Goal: Task Accomplishment & Management: Complete application form

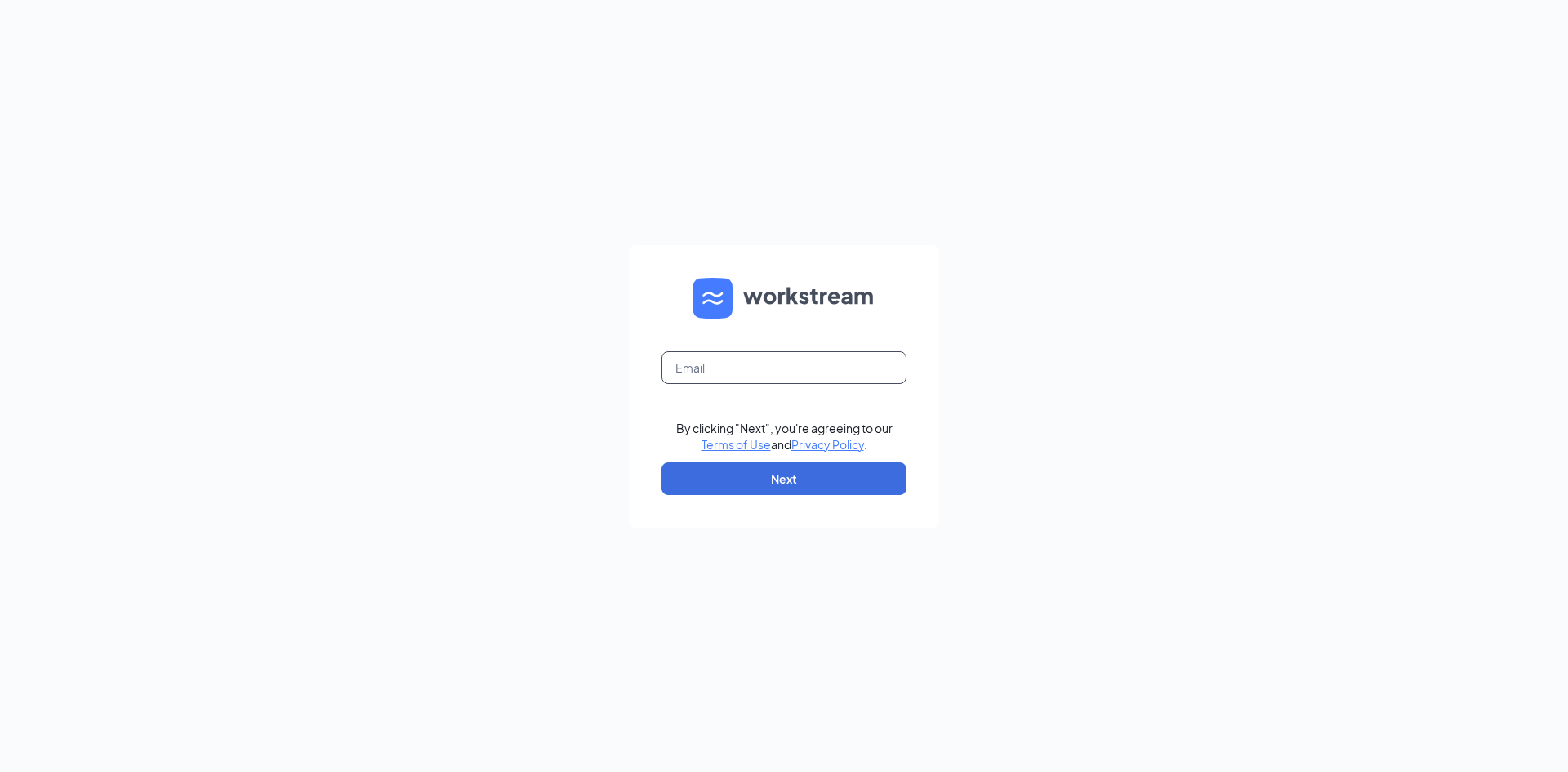
click at [751, 372] on input "text" at bounding box center [784, 367] width 245 height 33
type input "alyssa.schlener@cfawhitehall.com"
click at [814, 493] on button "Next" at bounding box center [784, 479] width 245 height 33
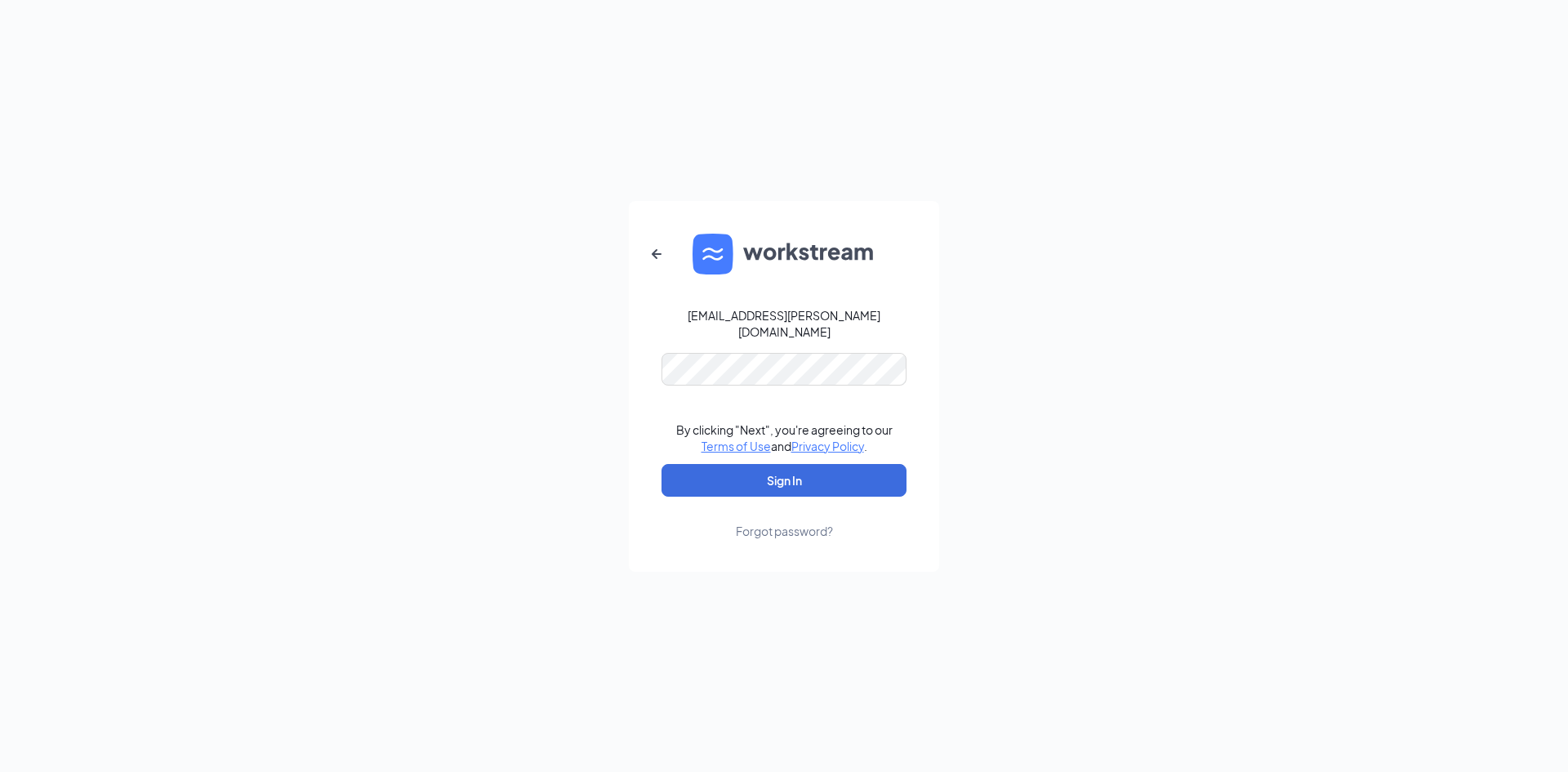
click at [751, 340] on form "alyssa.schlener@cfawhitehall.com By clicking "Next", you're agreeing to our Ter…" at bounding box center [784, 386] width 311 height 371
click at [662, 463] on button "Sign In" at bounding box center [784, 480] width 245 height 33
click at [664, 254] on icon "ArrowLeftNew" at bounding box center [657, 254] width 20 height 20
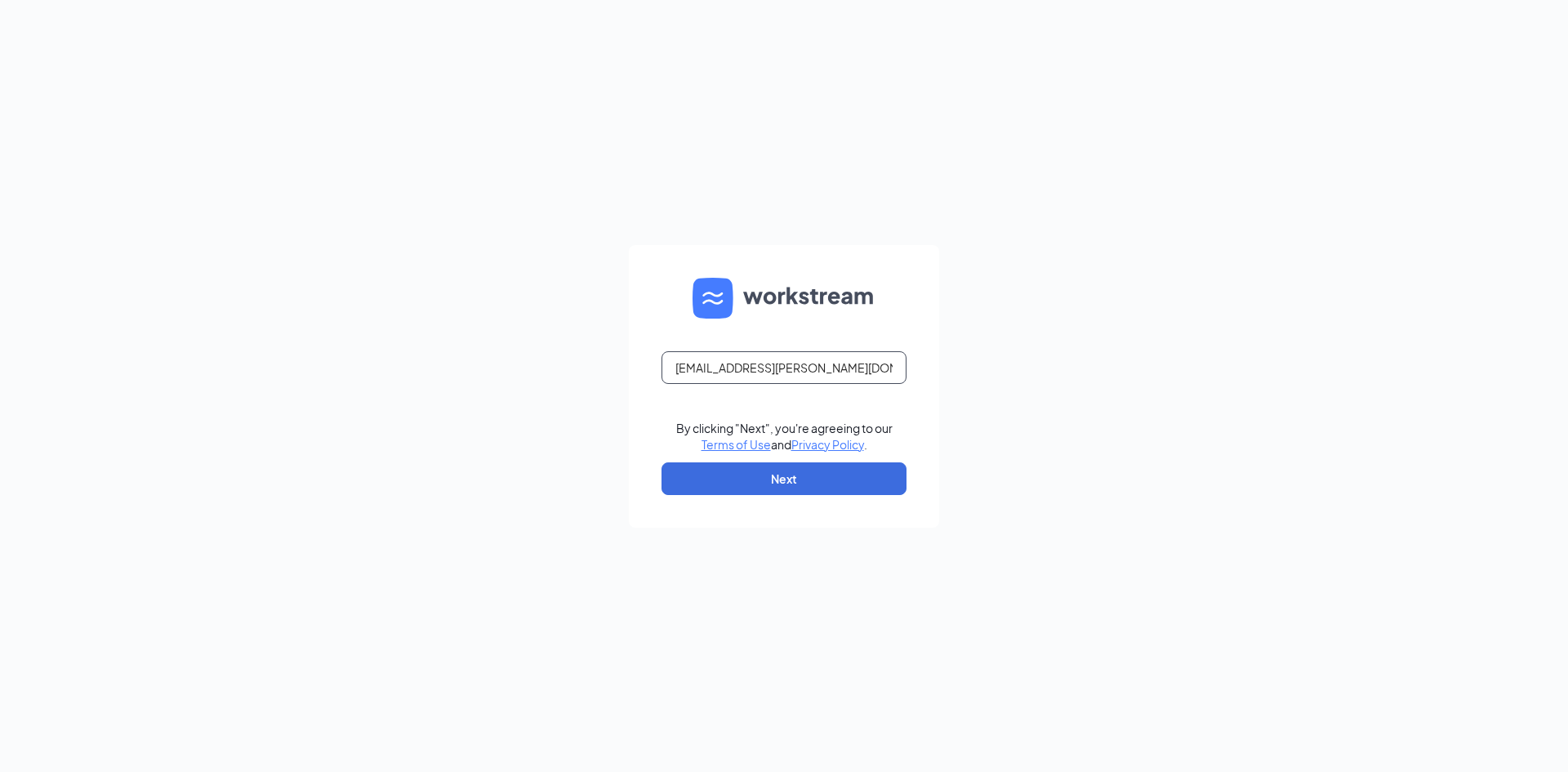
click at [805, 368] on input "alyssa.schlener@cfawhitehall.com" at bounding box center [784, 367] width 245 height 33
type input "alyssa.schlener@gmail.com"
click at [752, 475] on button "Next" at bounding box center [784, 479] width 245 height 33
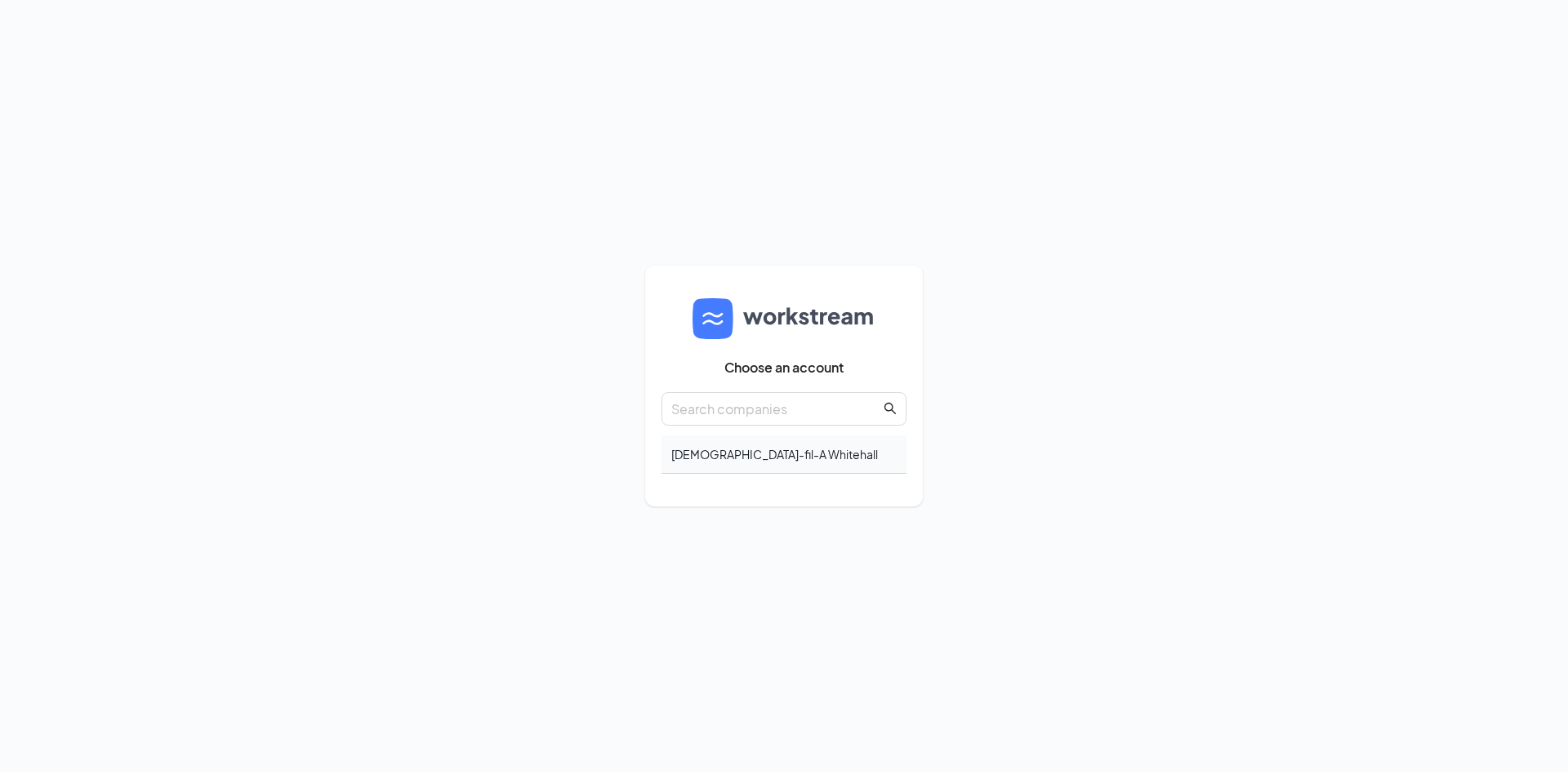
click at [755, 453] on div "Chick-fil-A Whitehall" at bounding box center [784, 454] width 245 height 38
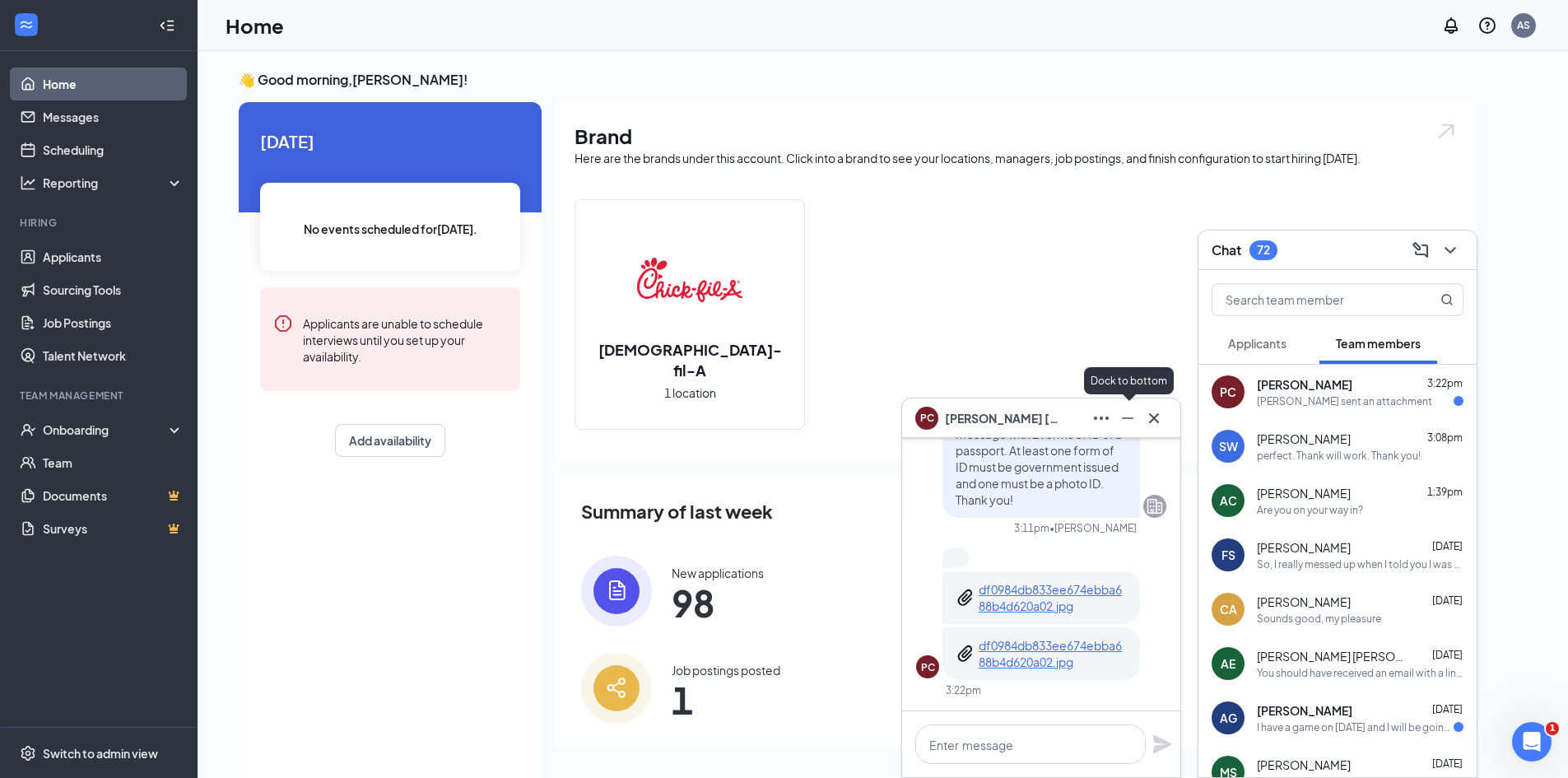
click at [1129, 417] on icon "Minimize" at bounding box center [1127, 418] width 12 height 2
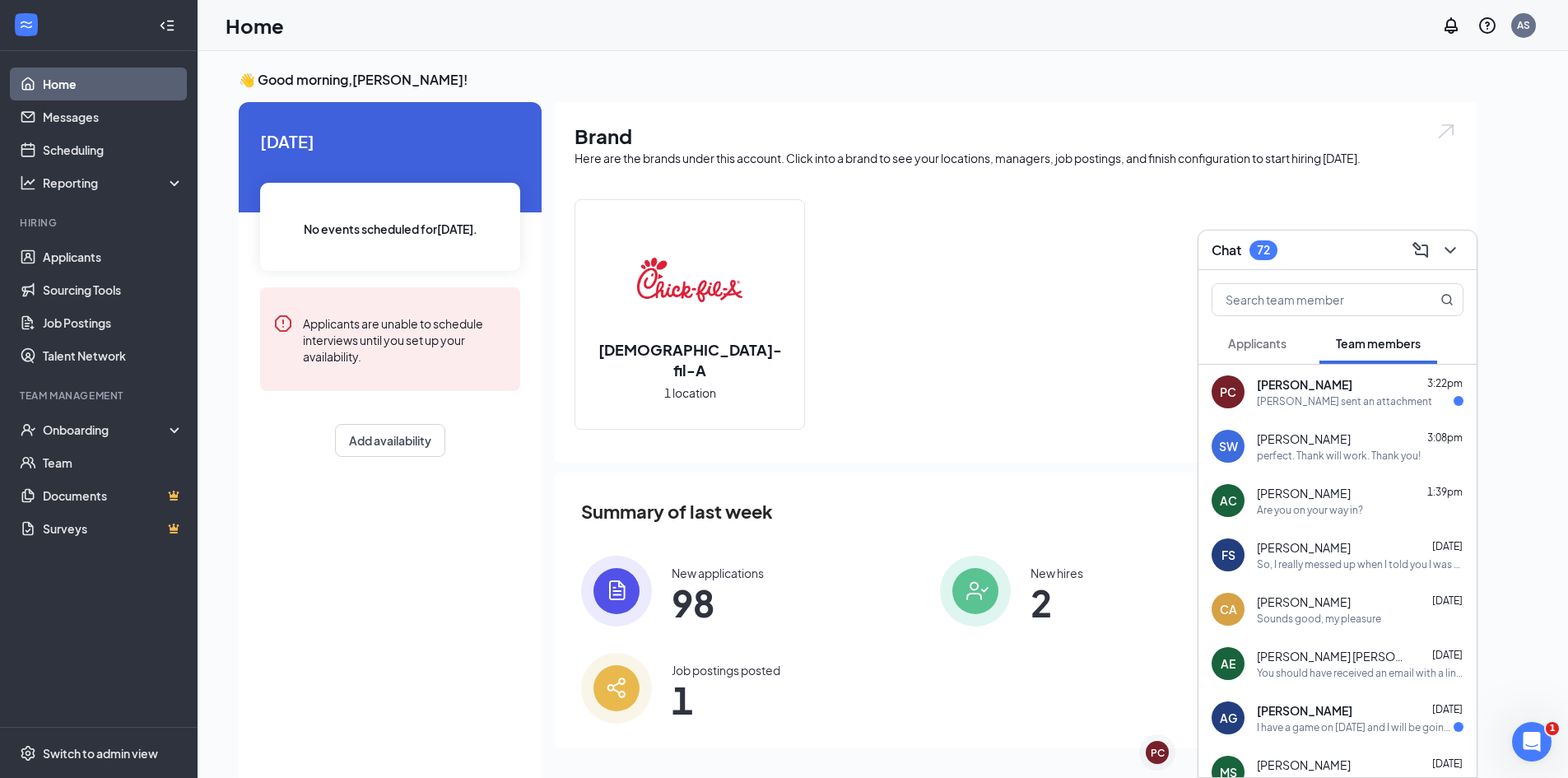
click at [1241, 343] on span "Applicants" at bounding box center [1257, 343] width 58 height 15
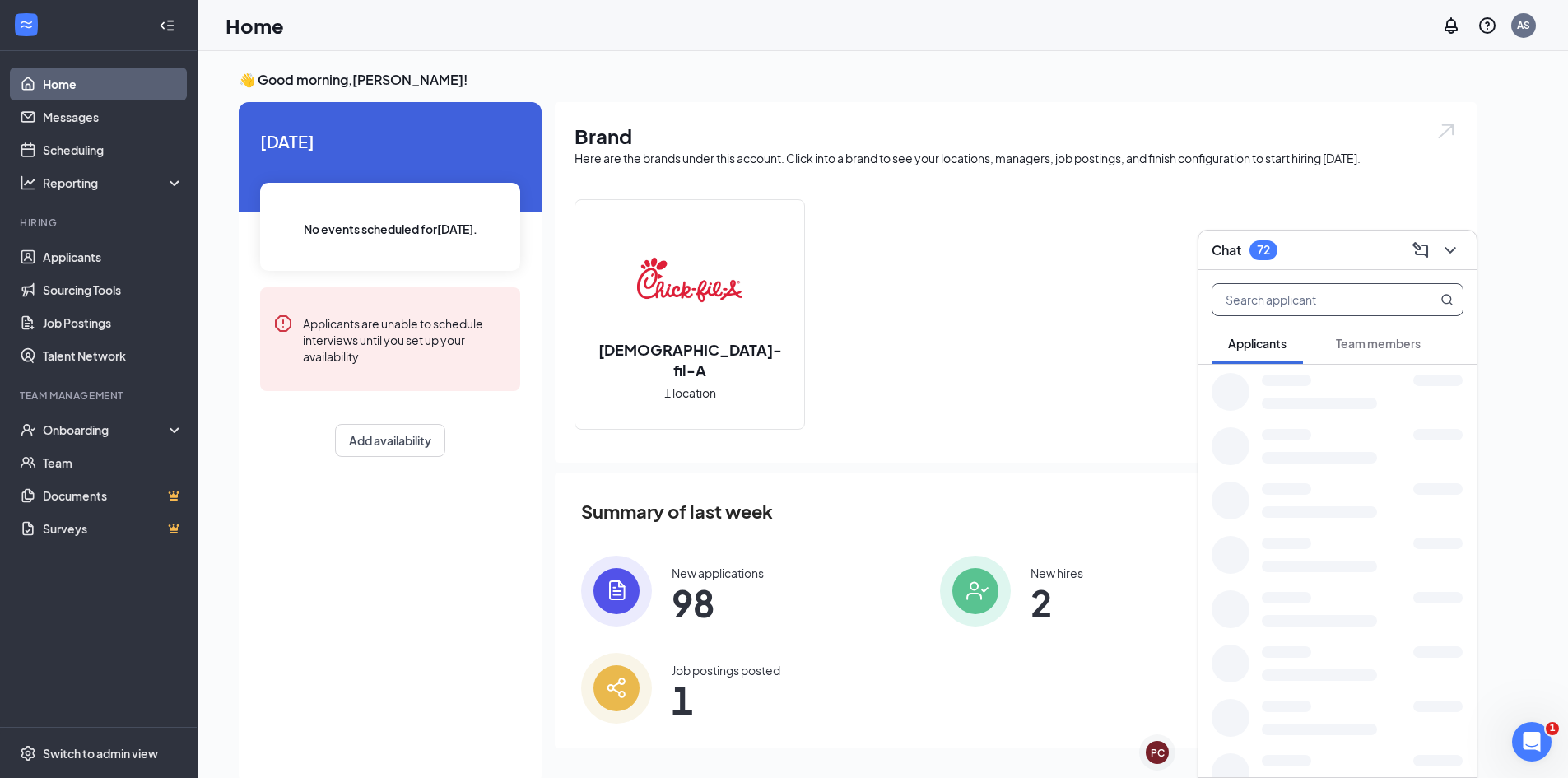
click at [1266, 302] on input "text" at bounding box center [1310, 299] width 195 height 31
drag, startPoint x: 1340, startPoint y: 299, endPoint x: 1267, endPoint y: 307, distance: 73.4
click at [1267, 307] on input "[PERSON_NAME]" at bounding box center [1310, 299] width 195 height 31
type input "[PERSON_NAME]"
click at [1371, 384] on div "[PERSON_NAME] [DATE]" at bounding box center [1360, 384] width 206 height 16
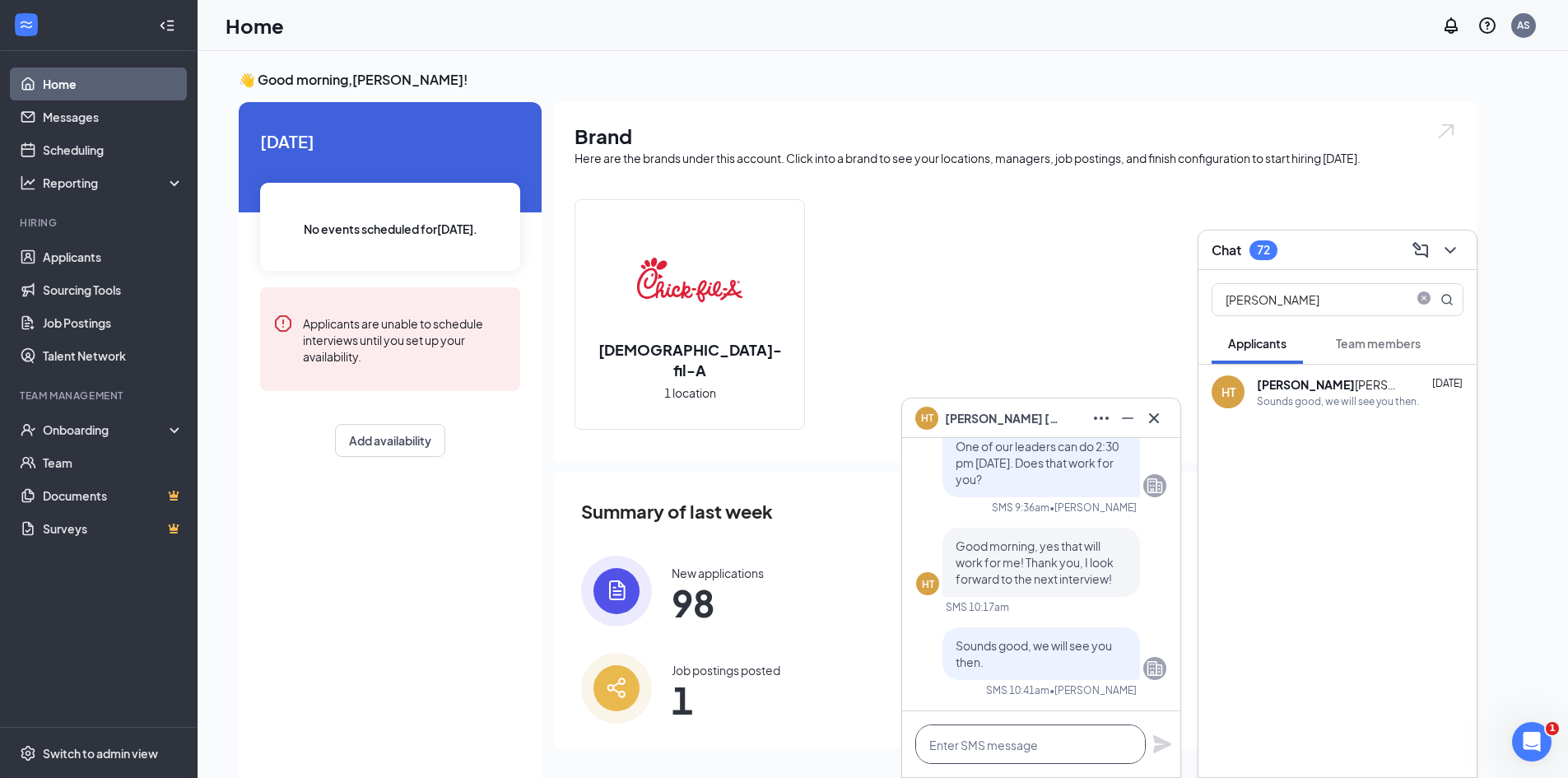
click at [995, 728] on textarea at bounding box center [1030, 743] width 231 height 39
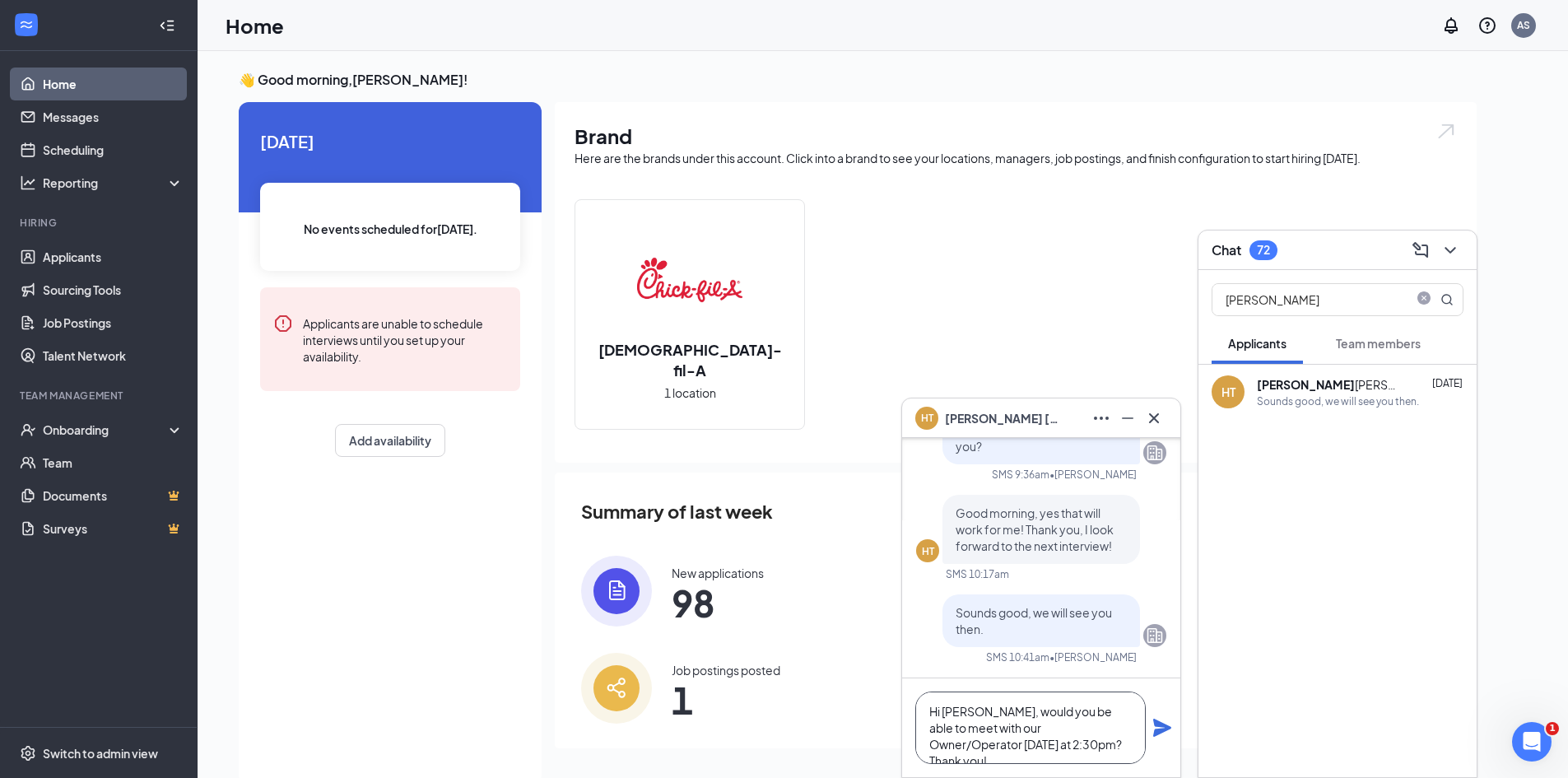
type textarea "Hi [PERSON_NAME], would you be able to meet with our Owner/Operator [DATE] at 2…"
click at [1168, 730] on icon "Plane" at bounding box center [1162, 728] width 20 height 20
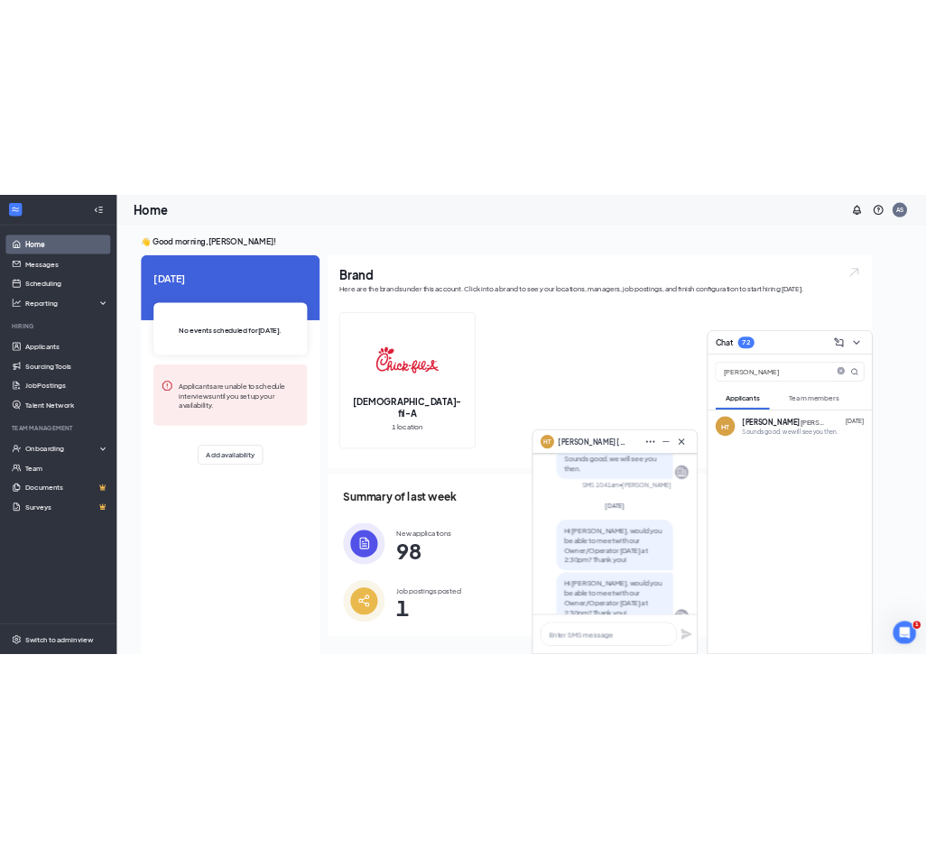
scroll to position [0, 0]
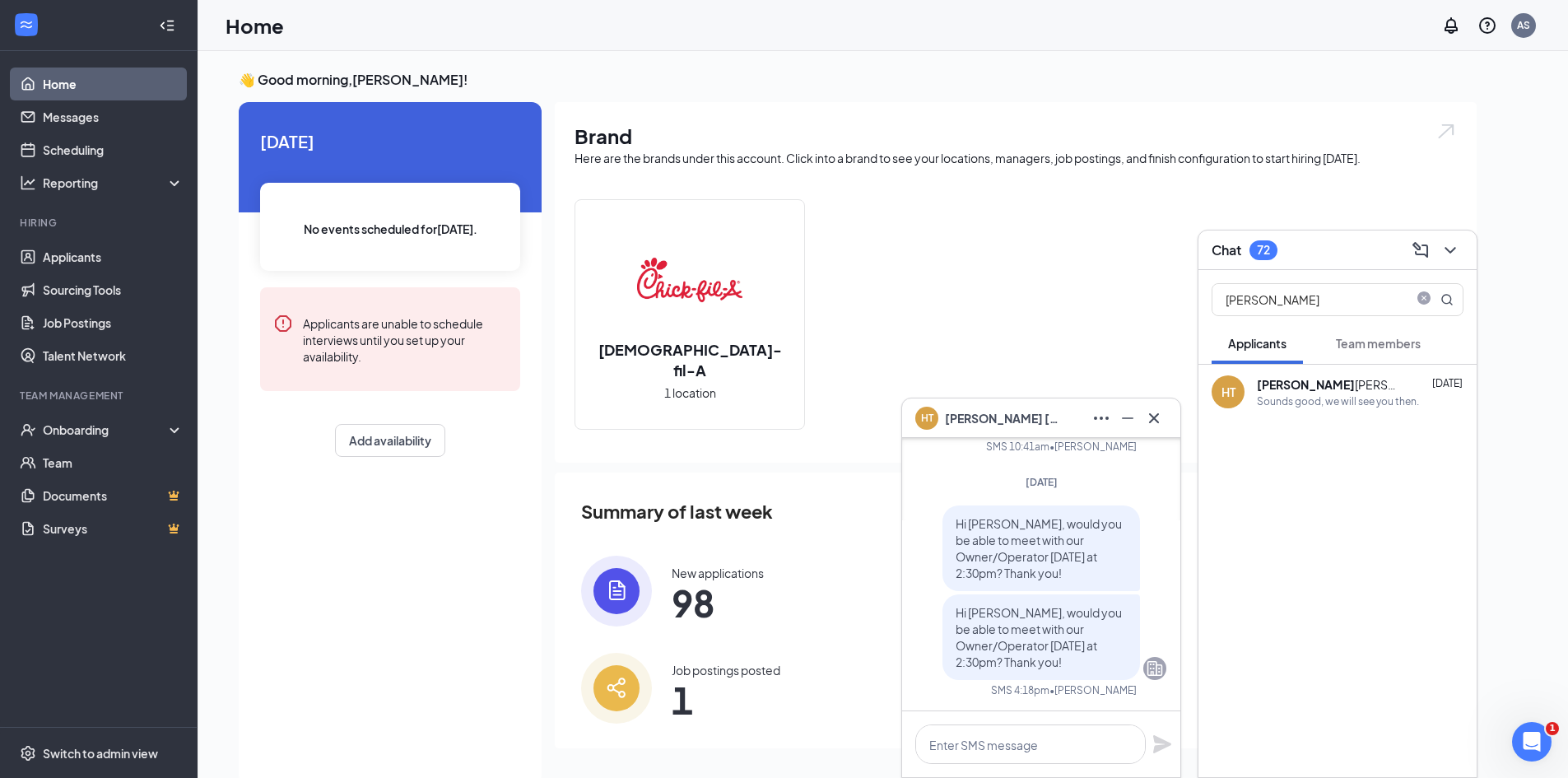
click at [1354, 348] on span "Team members" at bounding box center [1377, 343] width 85 height 15
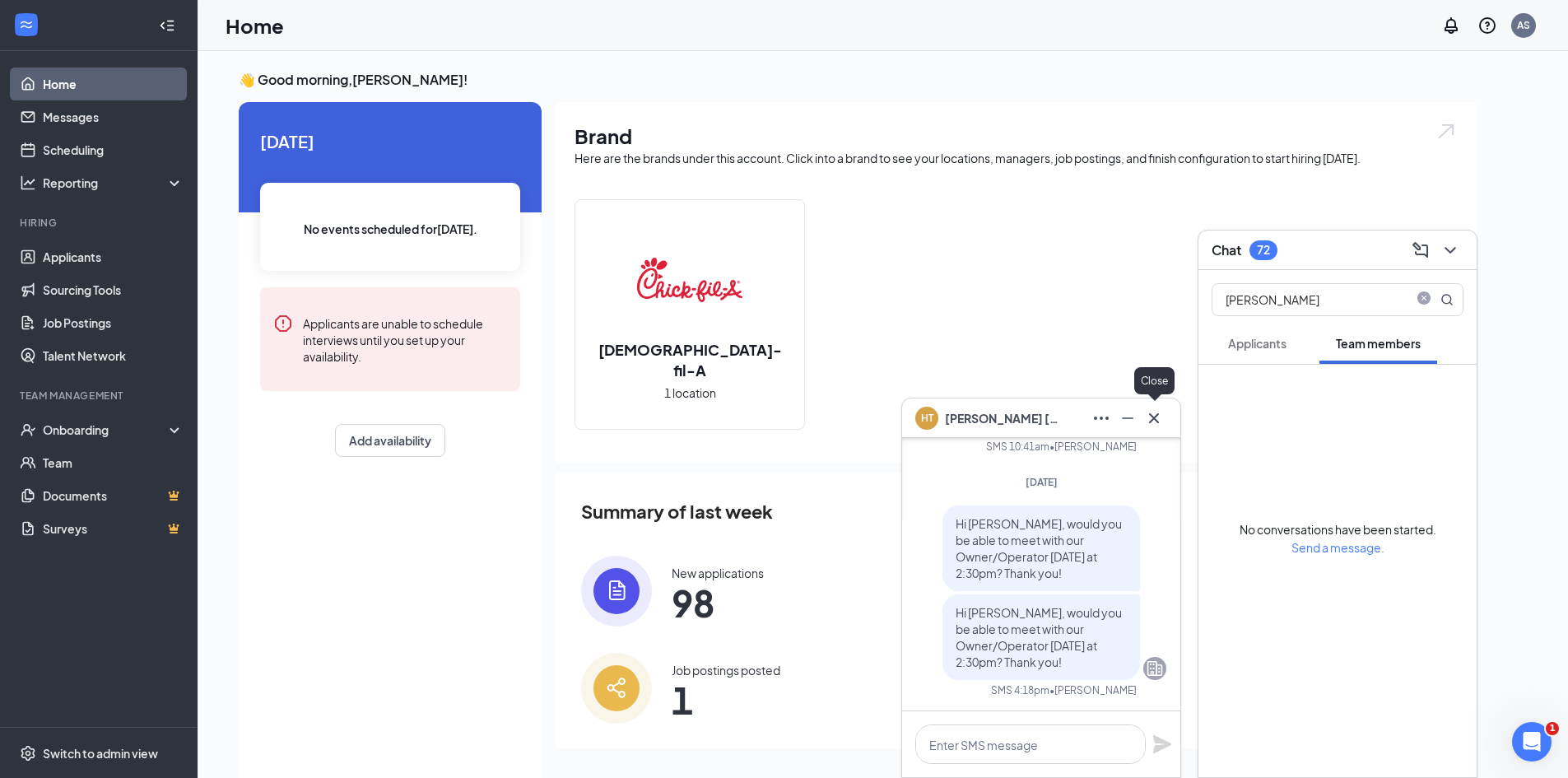
click at [1158, 418] on icon "Cross" at bounding box center [1154, 418] width 20 height 20
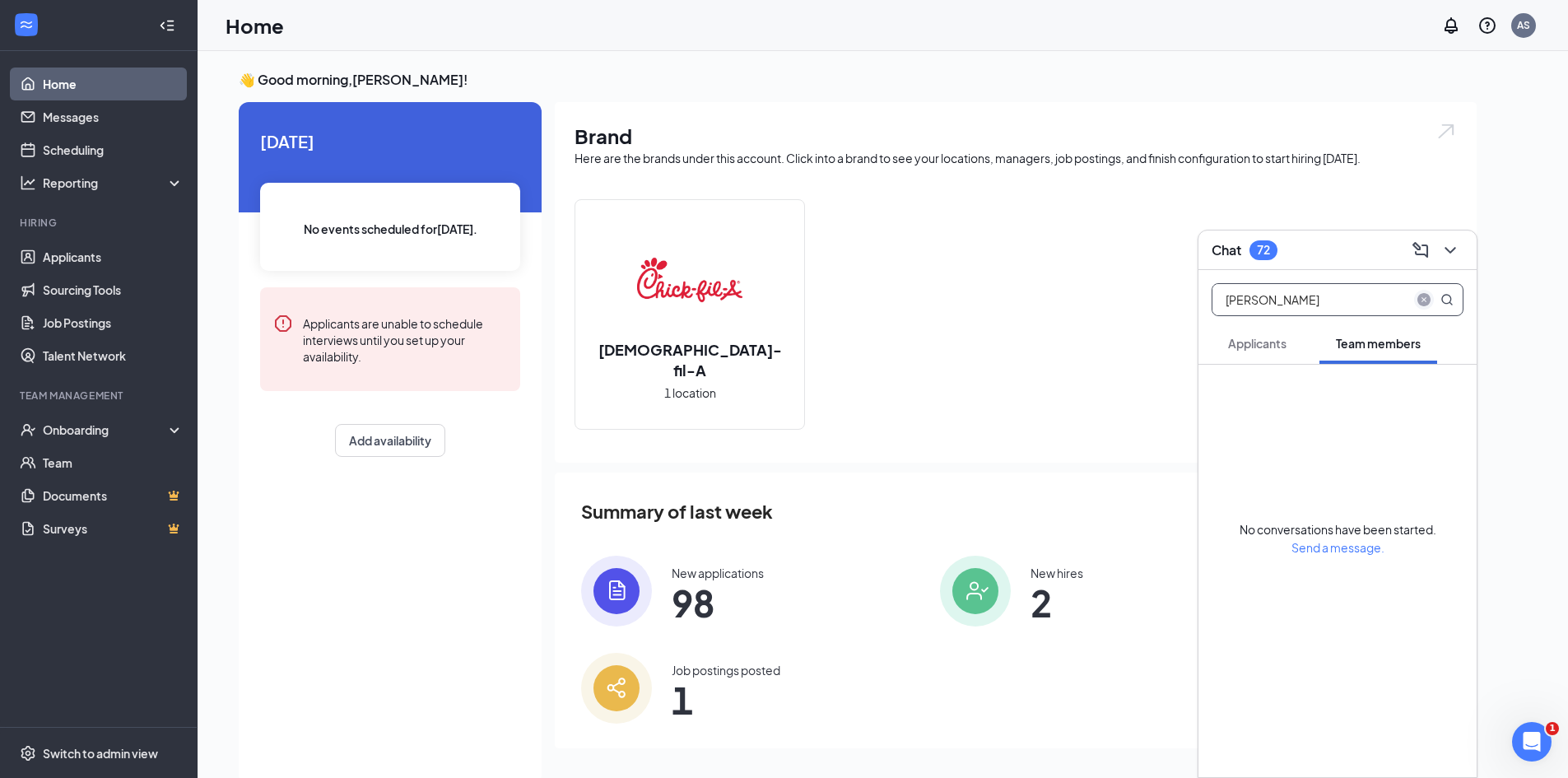
click at [1421, 304] on icon "close-circle" at bounding box center [1424, 299] width 13 height 13
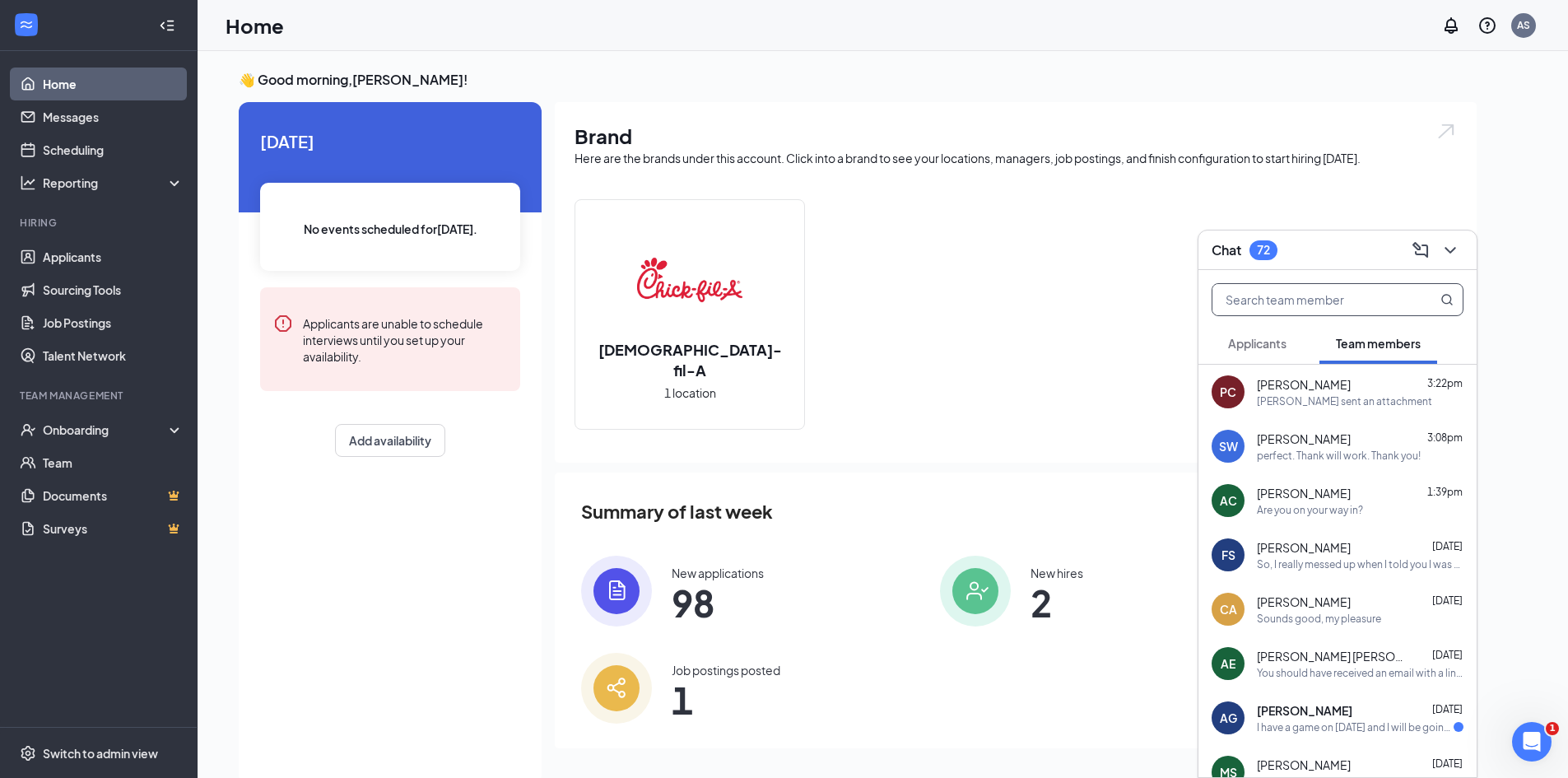
click at [1324, 394] on div "[PERSON_NAME] sent an attachment" at bounding box center [1345, 400] width 175 height 14
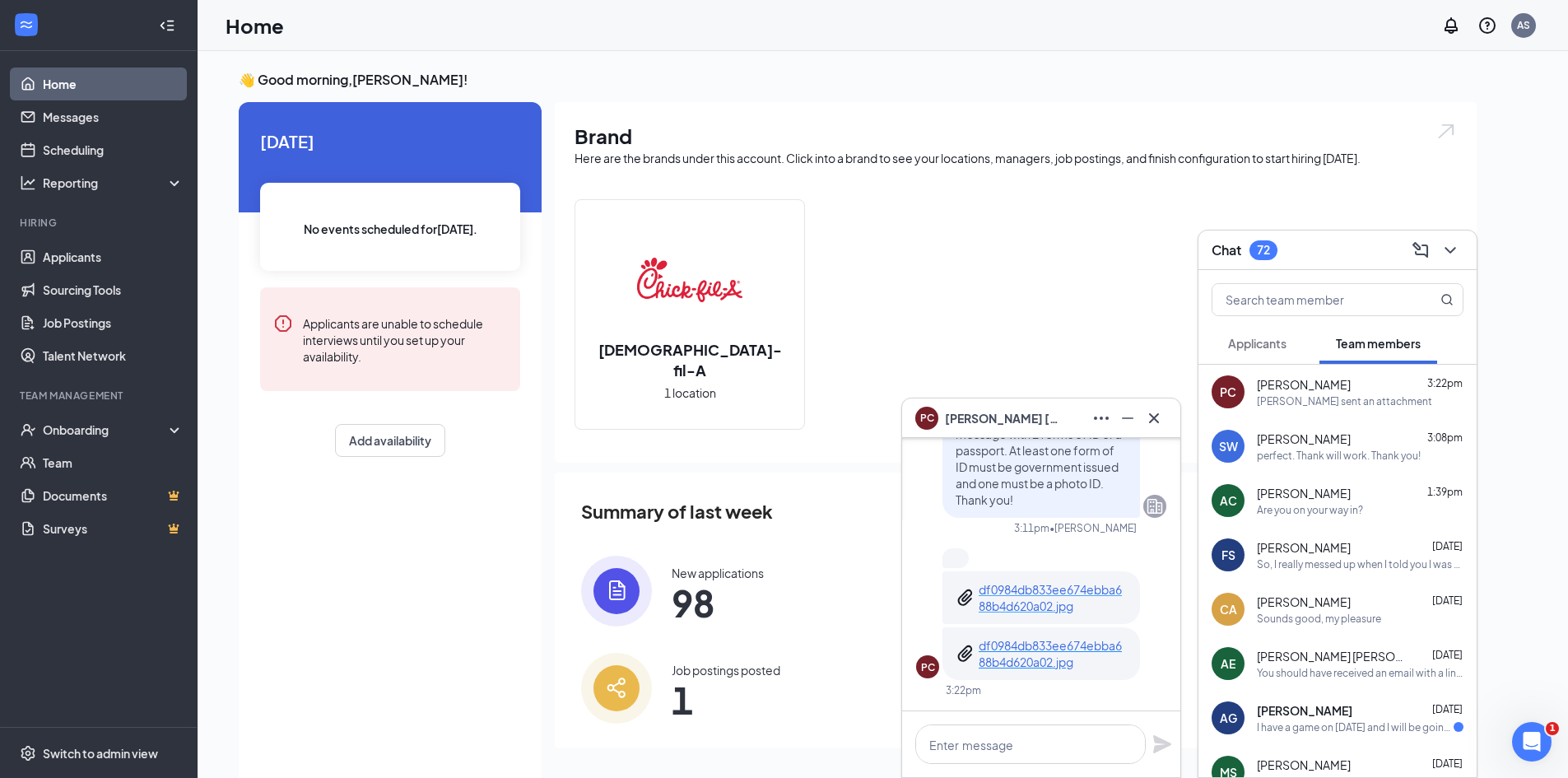
click at [1026, 590] on p "df0984db833ee674ebba688b4d620a02.jpg" at bounding box center [1053, 597] width 148 height 33
click at [86, 424] on div "Onboarding" at bounding box center [106, 430] width 127 height 16
click at [1123, 420] on icon "Minimize" at bounding box center [1127, 418] width 20 height 20
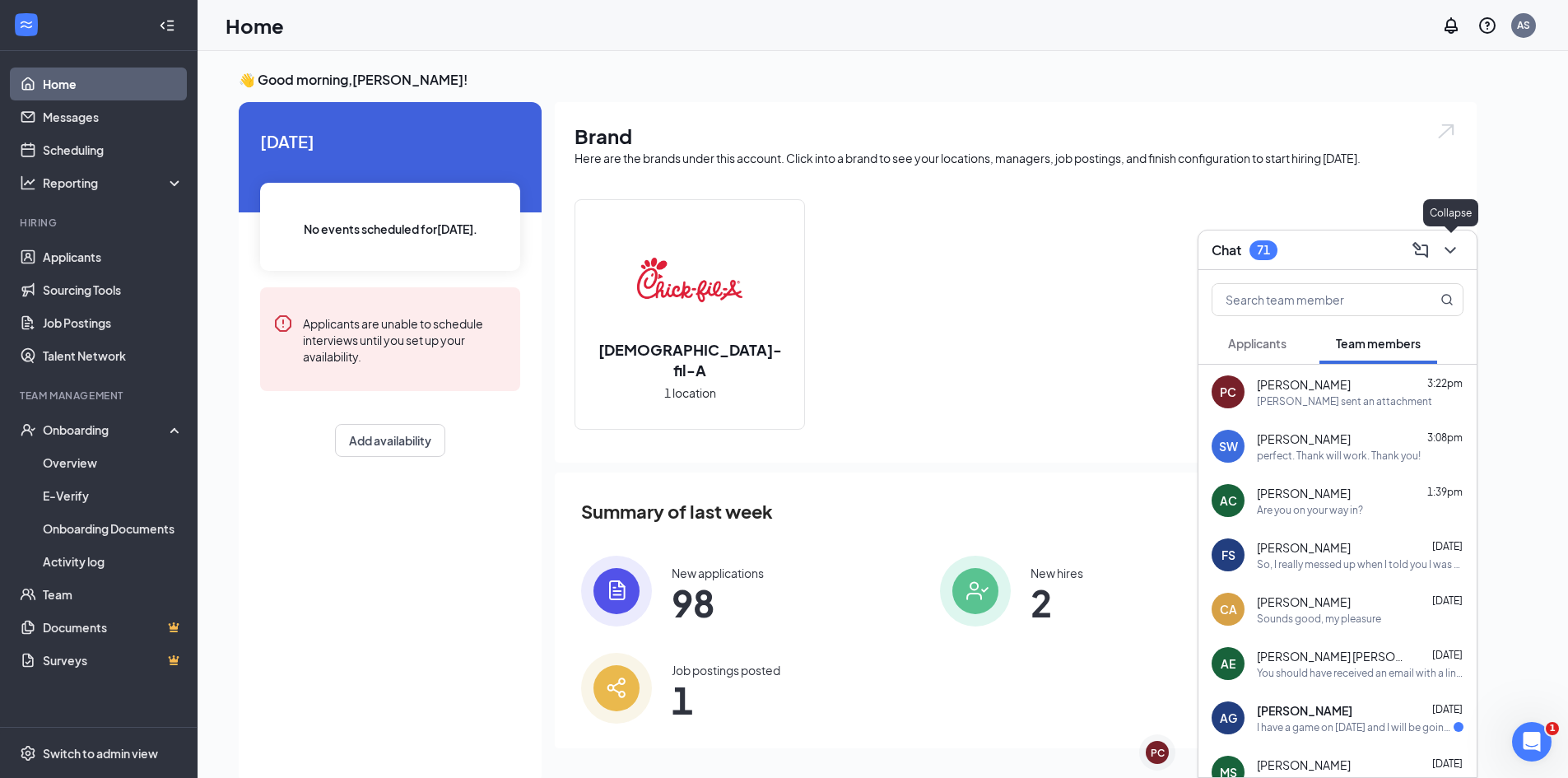
click at [1459, 250] on icon "ChevronDown" at bounding box center [1450, 250] width 20 height 20
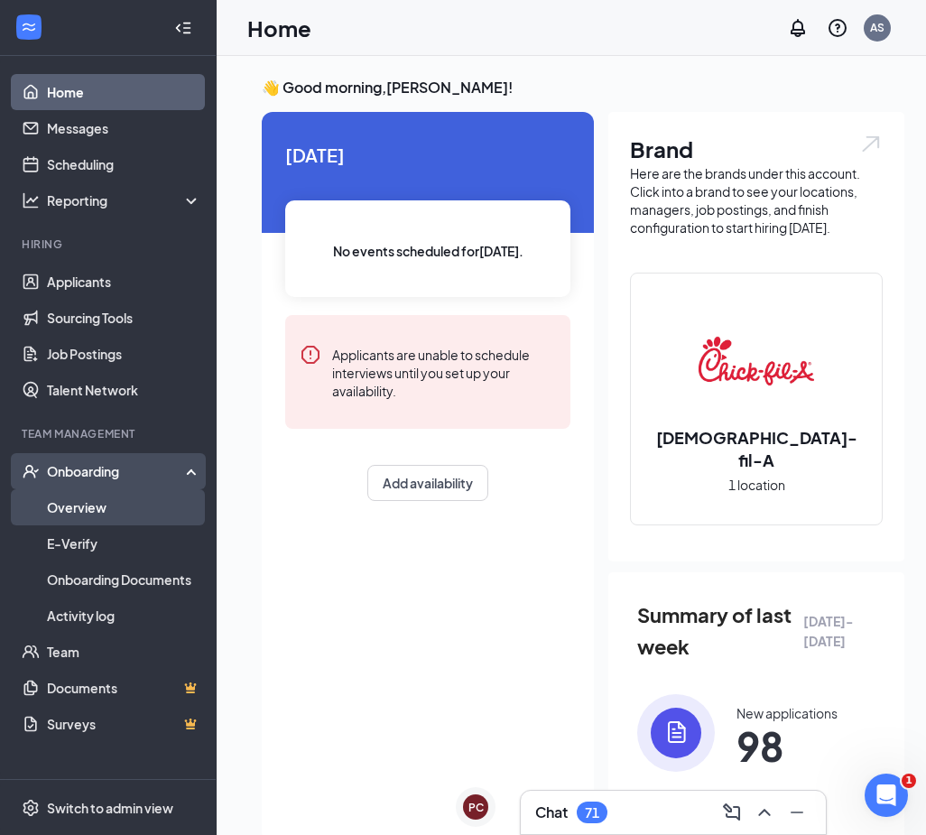
click at [100, 514] on link "Overview" at bounding box center [124, 507] width 154 height 36
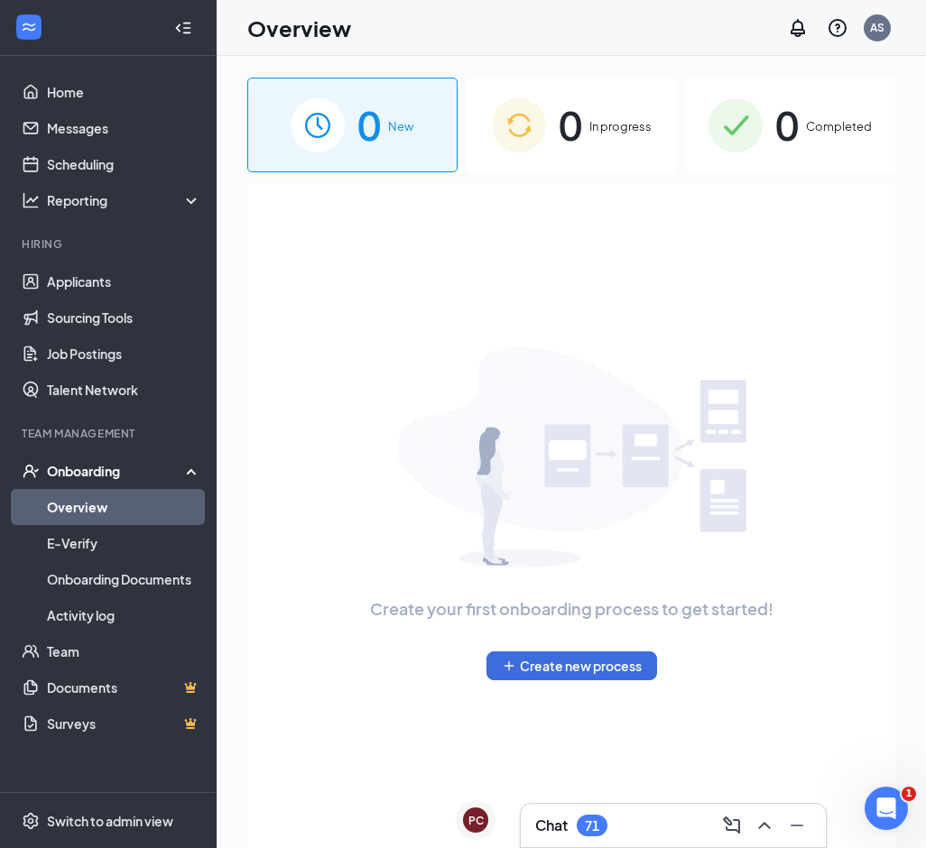
click at [604, 119] on span "In progress" at bounding box center [620, 126] width 62 height 18
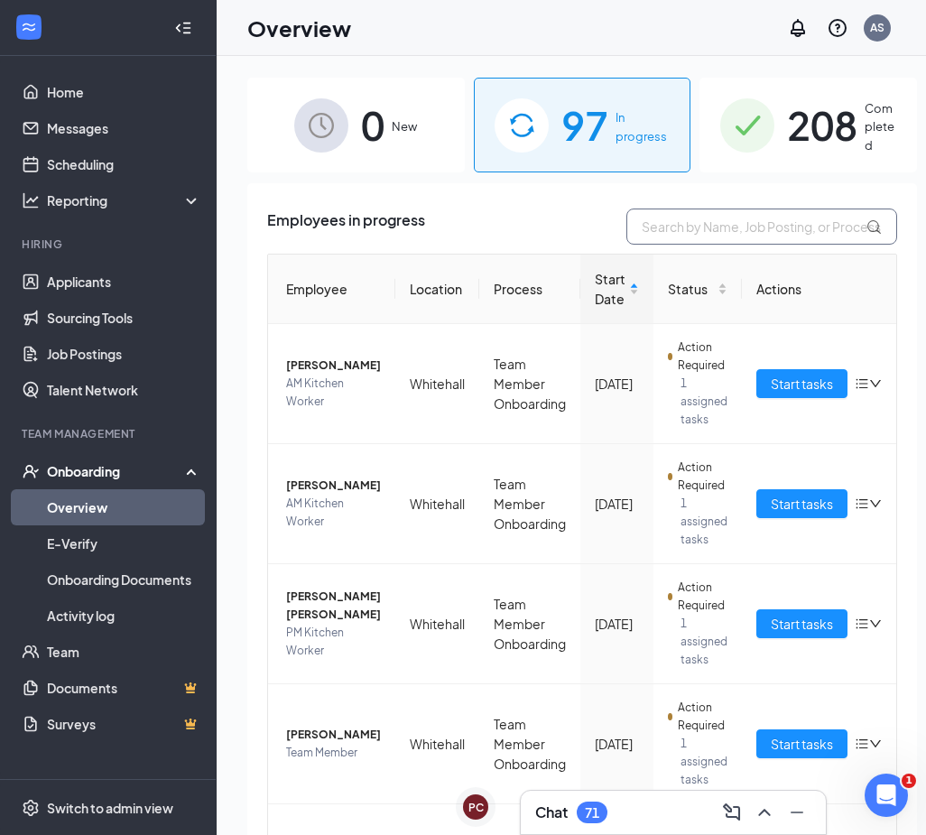
click at [717, 240] on input "text" at bounding box center [761, 226] width 271 height 36
type input "a"
type input "[PERSON_NAME]"
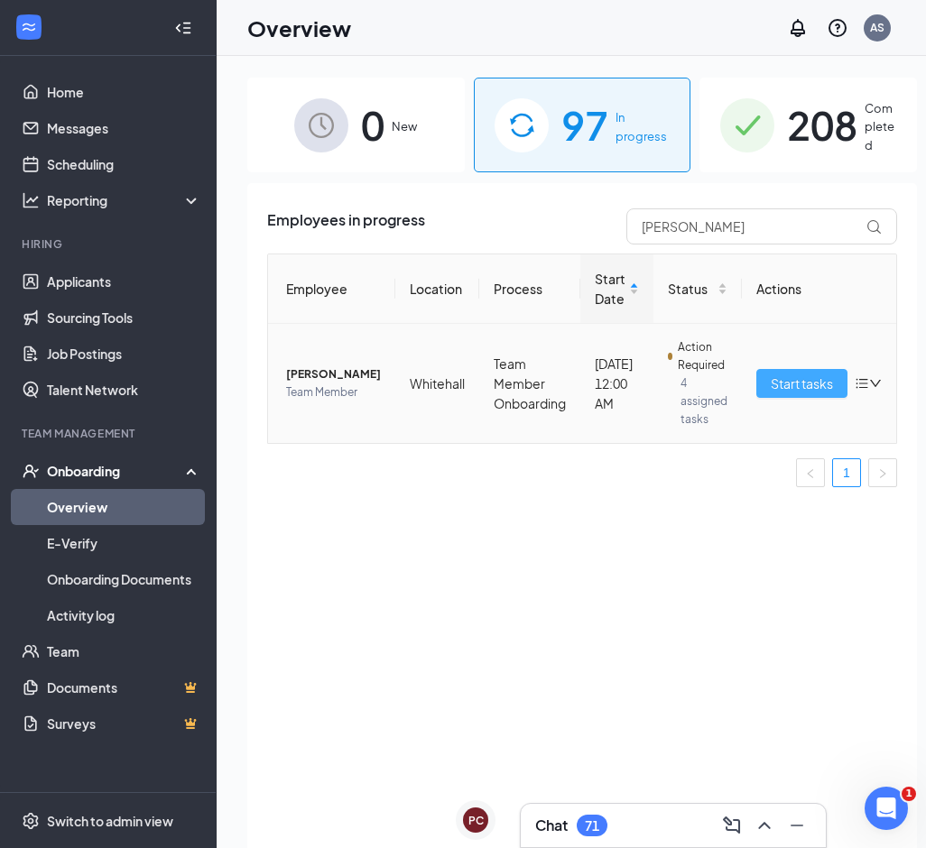
click at [770, 389] on span "Start tasks" at bounding box center [801, 383] width 62 height 20
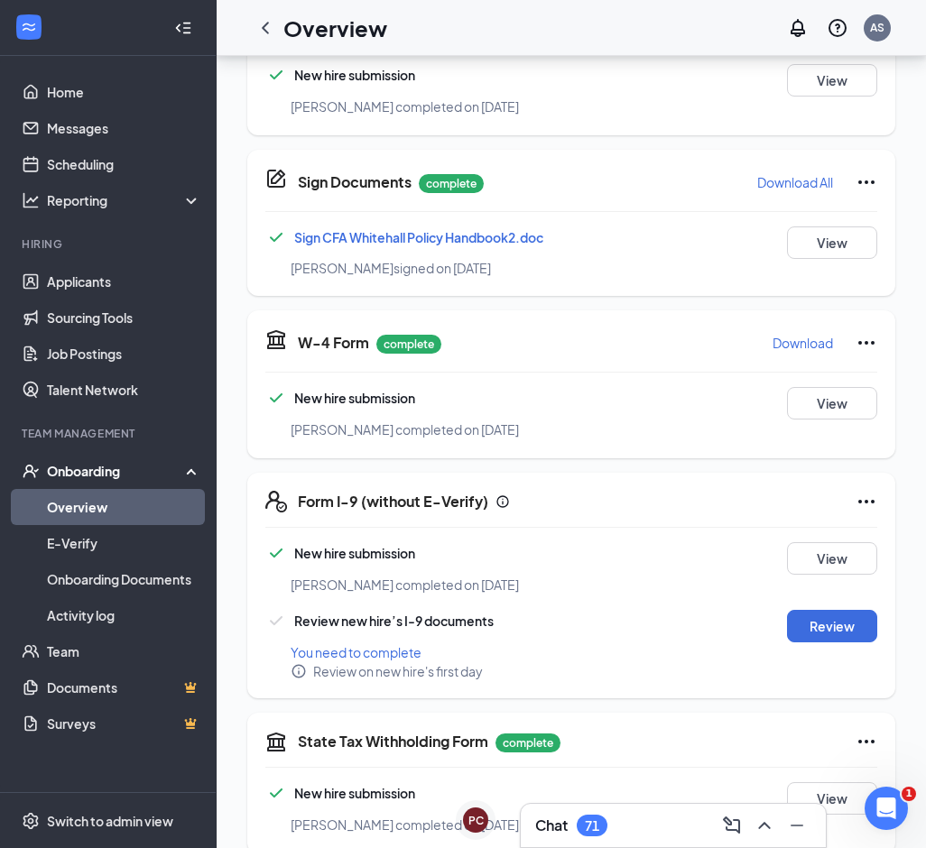
scroll to position [451, 0]
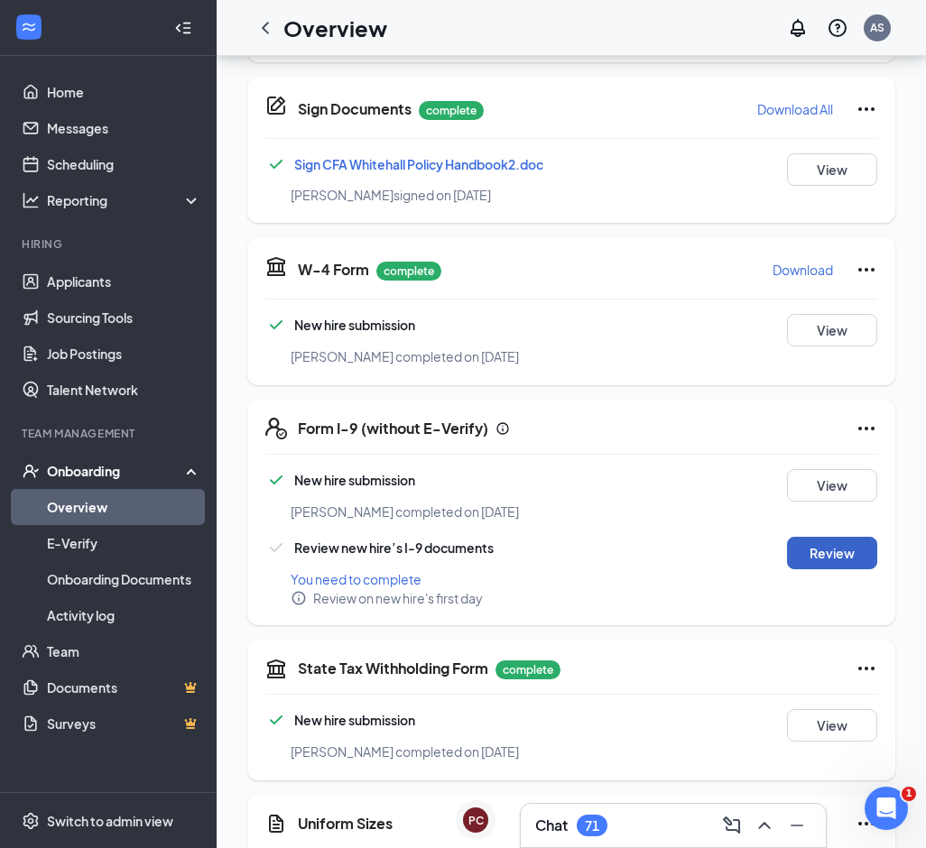
click at [816, 537] on button "Review" at bounding box center [832, 553] width 90 height 32
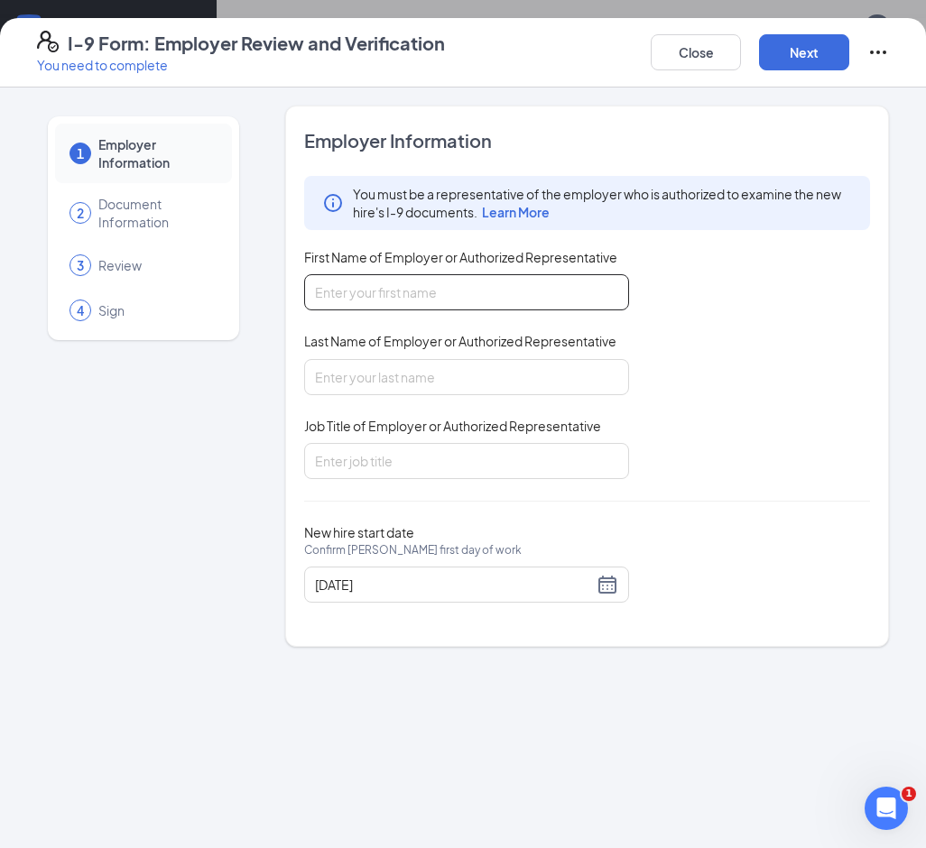
click at [483, 305] on input "First Name of Employer or Authorized Representative" at bounding box center [466, 292] width 325 height 36
type input "Alyssa"
type input "[PERSON_NAME]"
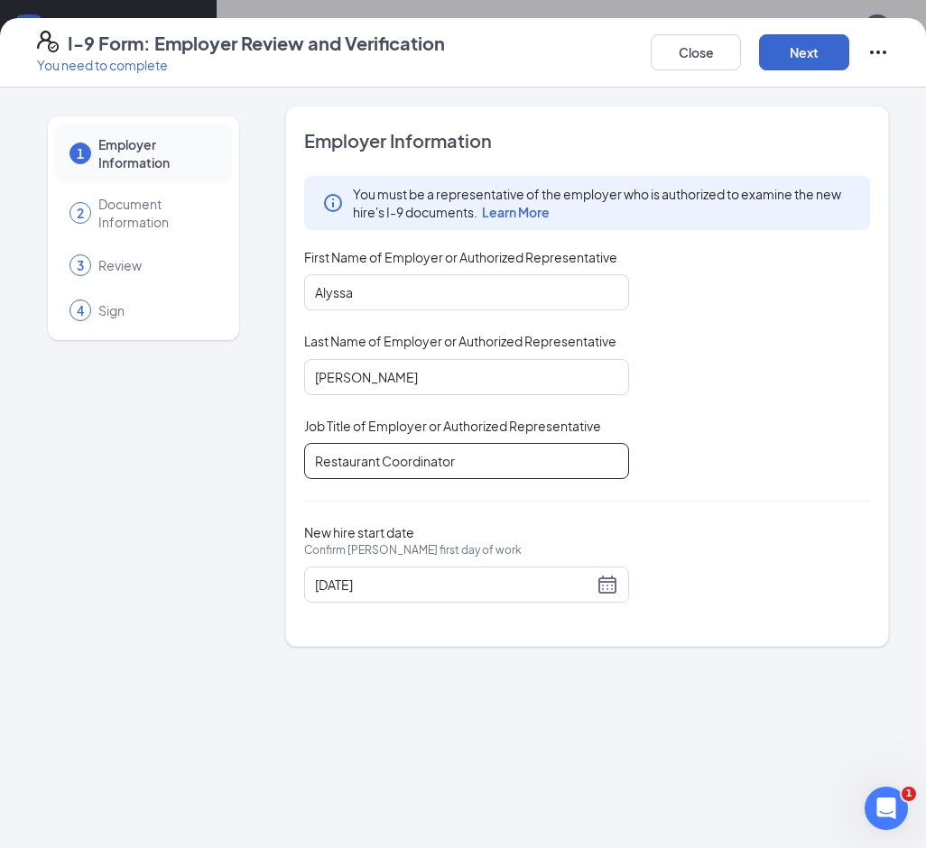
type input "Restaurant Coordinator"
click at [825, 48] on button "Next" at bounding box center [804, 52] width 90 height 36
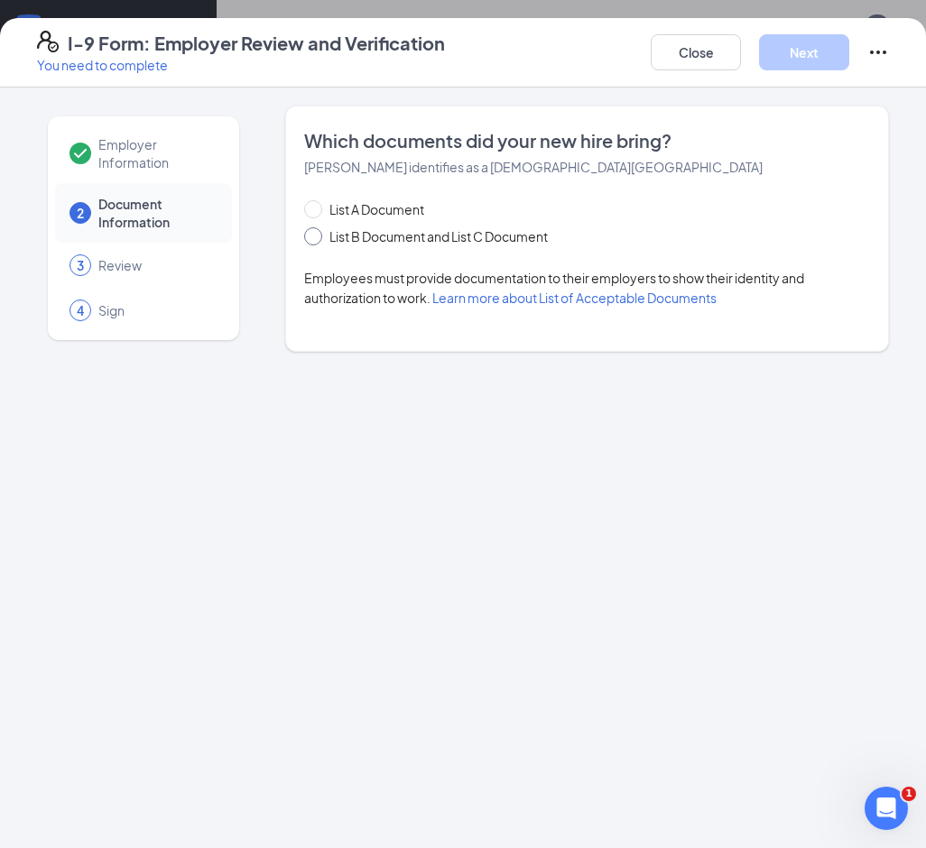
click at [311, 237] on input "List B Document and List C Document" at bounding box center [310, 233] width 13 height 13
radio input "true"
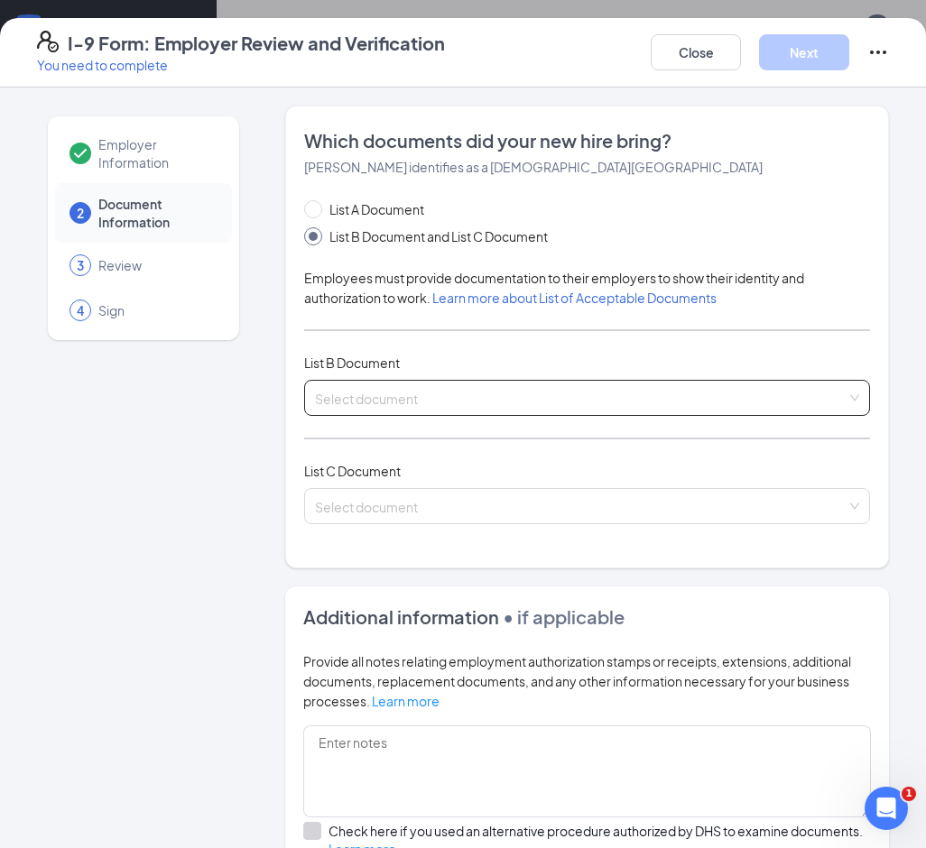
click at [420, 398] on input "search" at bounding box center [580, 394] width 531 height 27
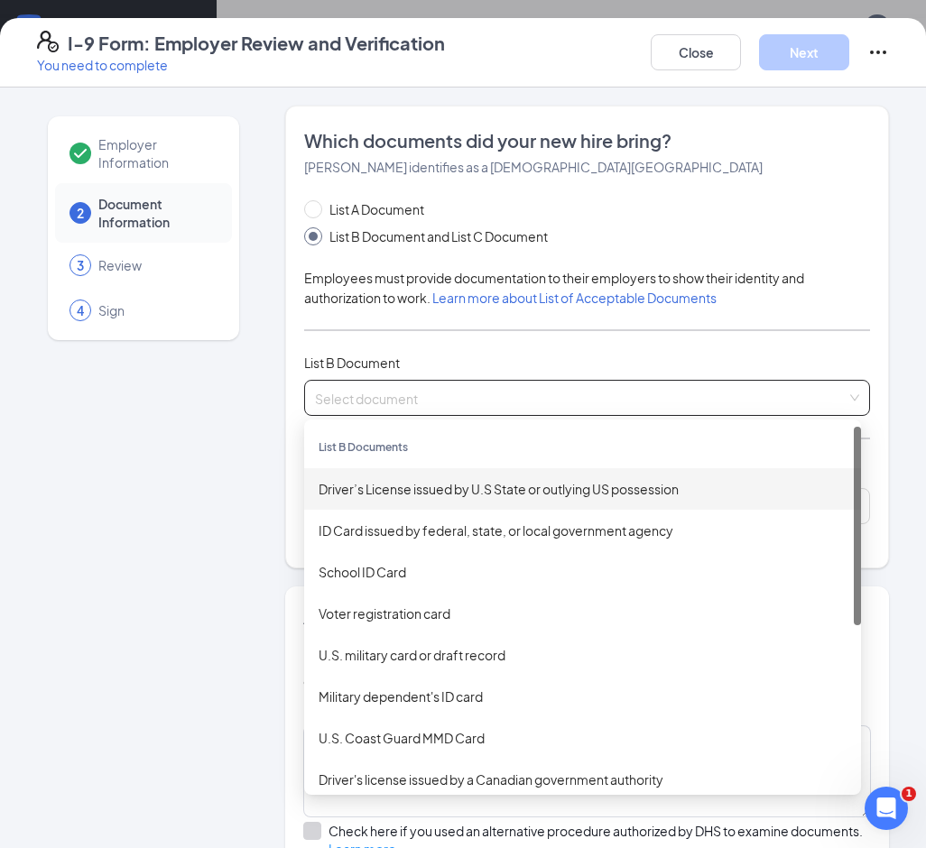
click at [369, 493] on div "Driver’s License issued by U.S State or outlying US possession" at bounding box center [582, 489] width 528 height 20
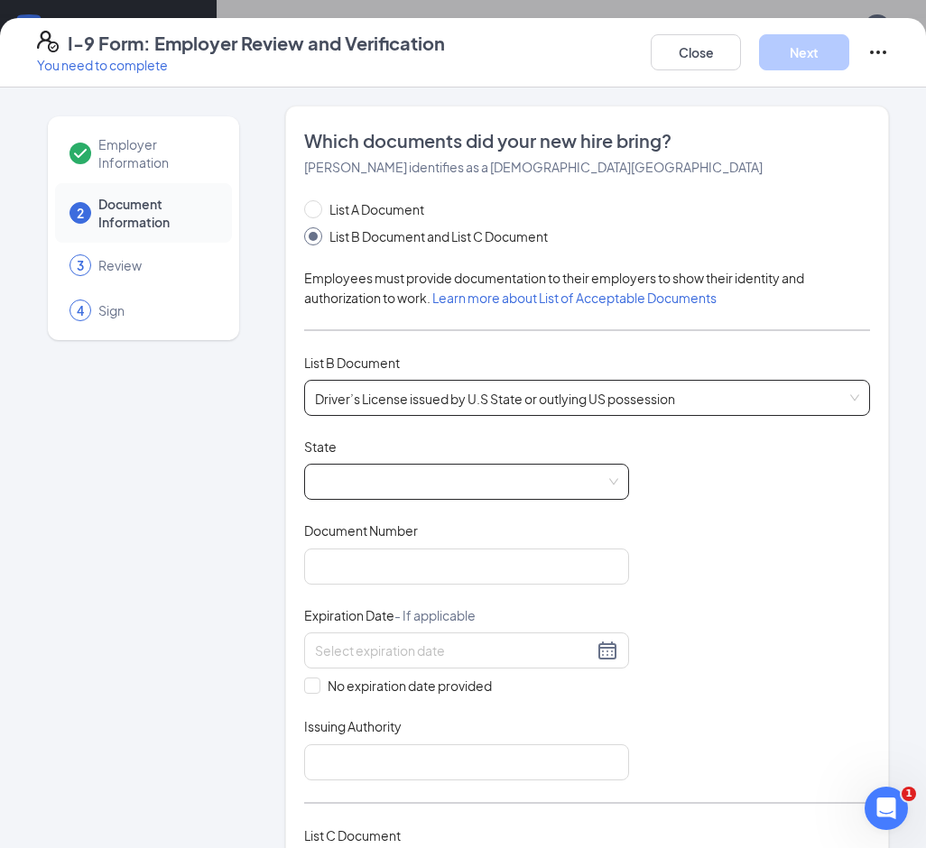
click at [401, 490] on span at bounding box center [466, 482] width 303 height 34
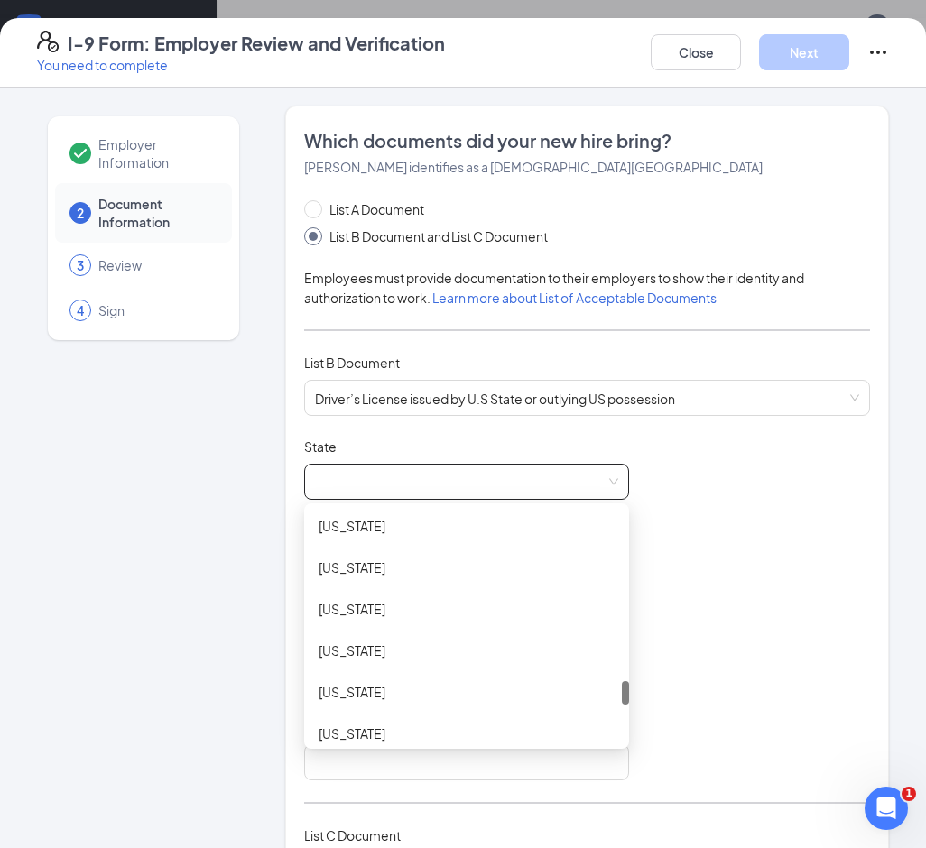
scroll to position [1624, 0]
click at [436, 610] on div "[US_STATE]" at bounding box center [466, 609] width 296 height 20
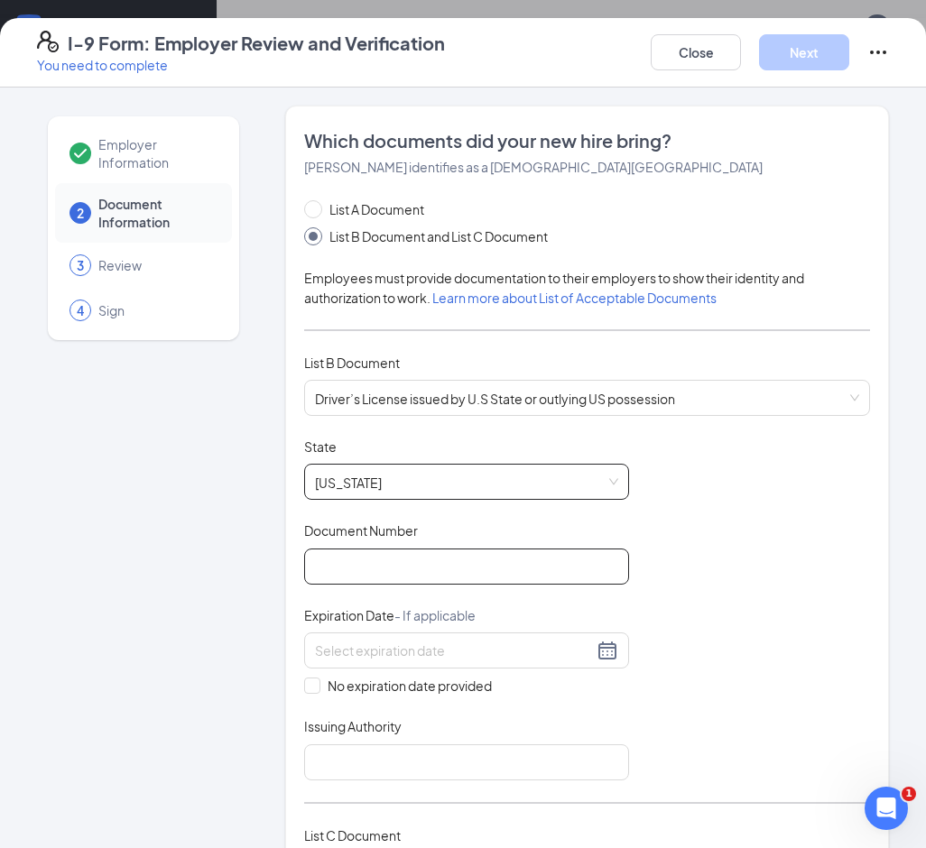
click at [429, 572] on input "Document Number" at bounding box center [466, 567] width 325 height 36
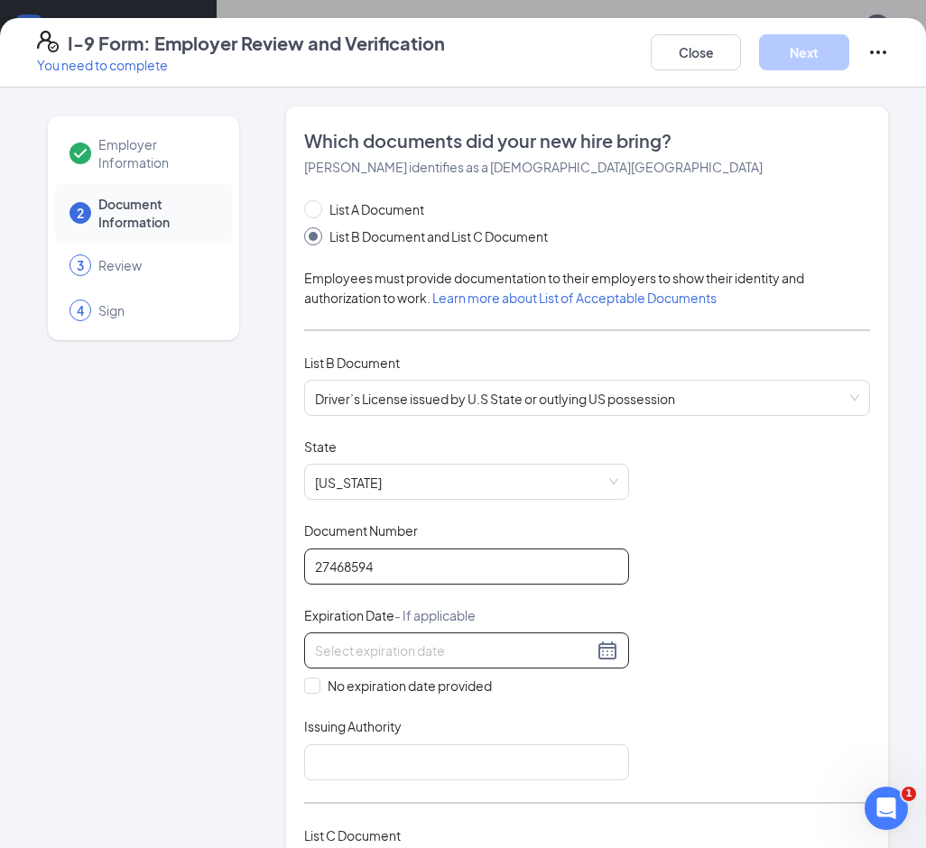
type input "27468594"
click at [599, 651] on div at bounding box center [466, 651] width 303 height 22
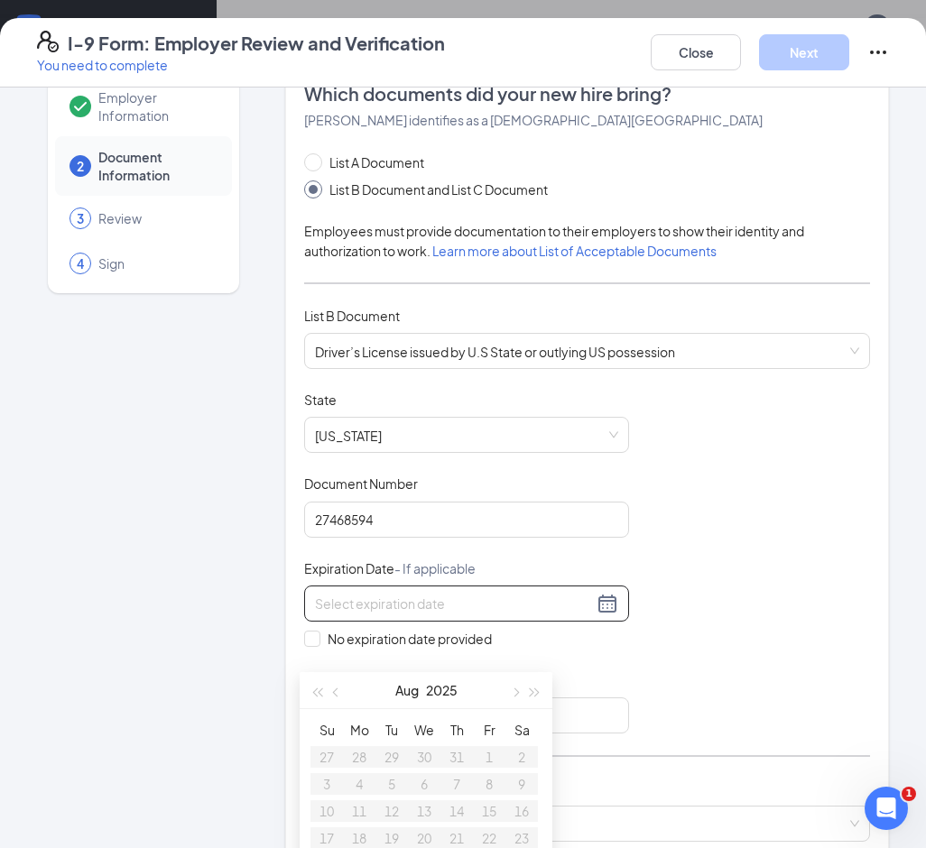
scroll to position [90, 0]
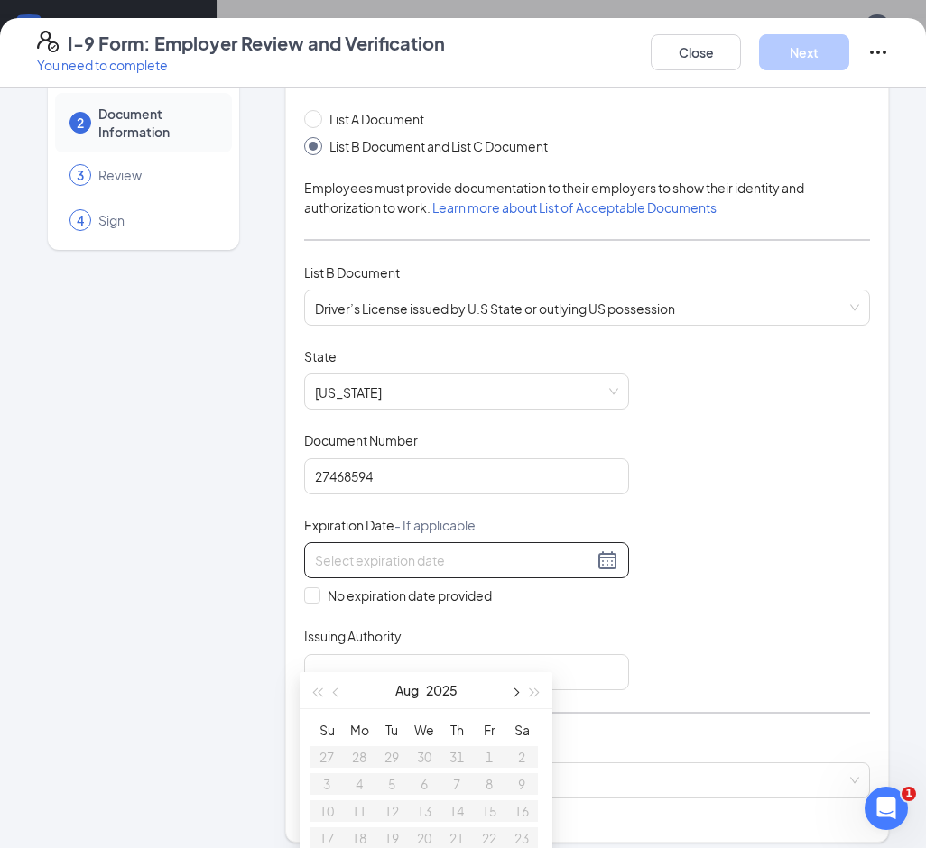
click at [512, 693] on span "button" at bounding box center [514, 692] width 9 height 9
click at [539, 692] on button "button" at bounding box center [535, 690] width 20 height 36
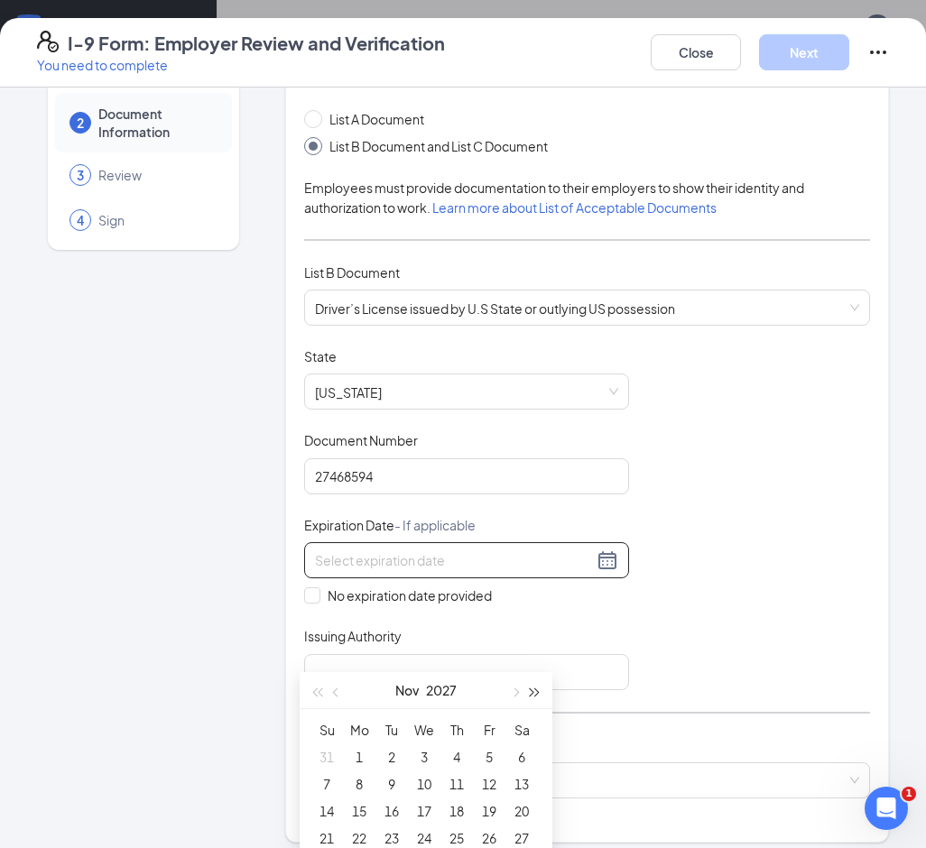
click at [539, 692] on span "button" at bounding box center [534, 692] width 9 height 9
click at [336, 693] on span "button" at bounding box center [337, 692] width 9 height 9
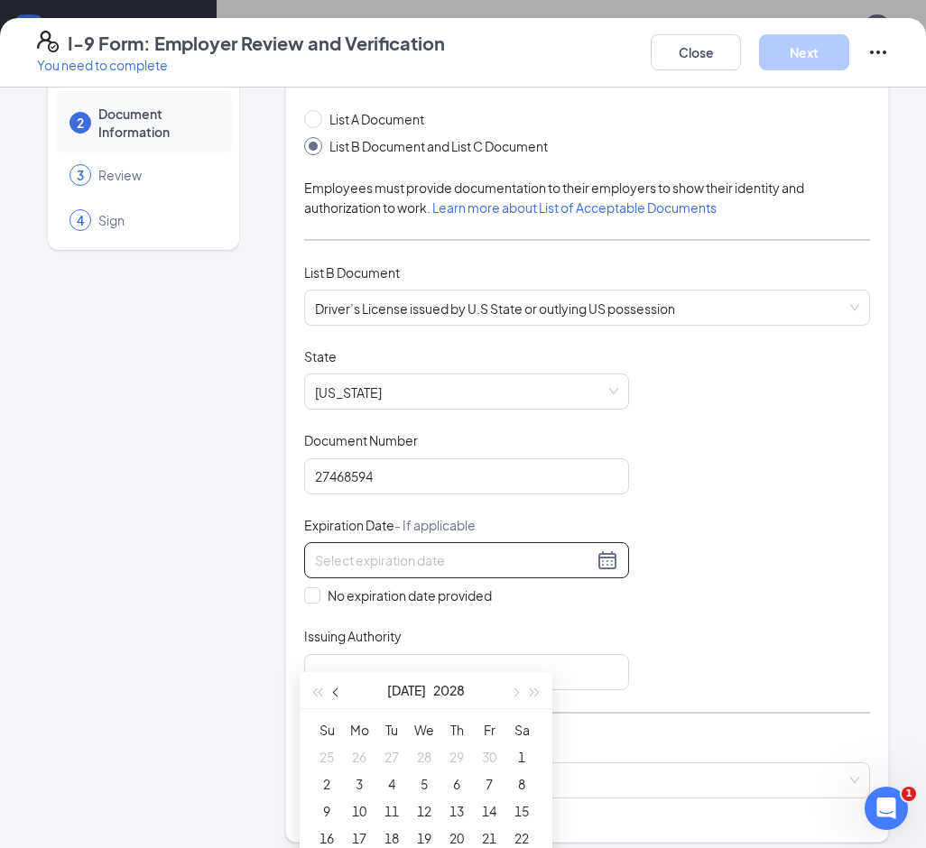
click at [336, 693] on span "button" at bounding box center [337, 692] width 9 height 9
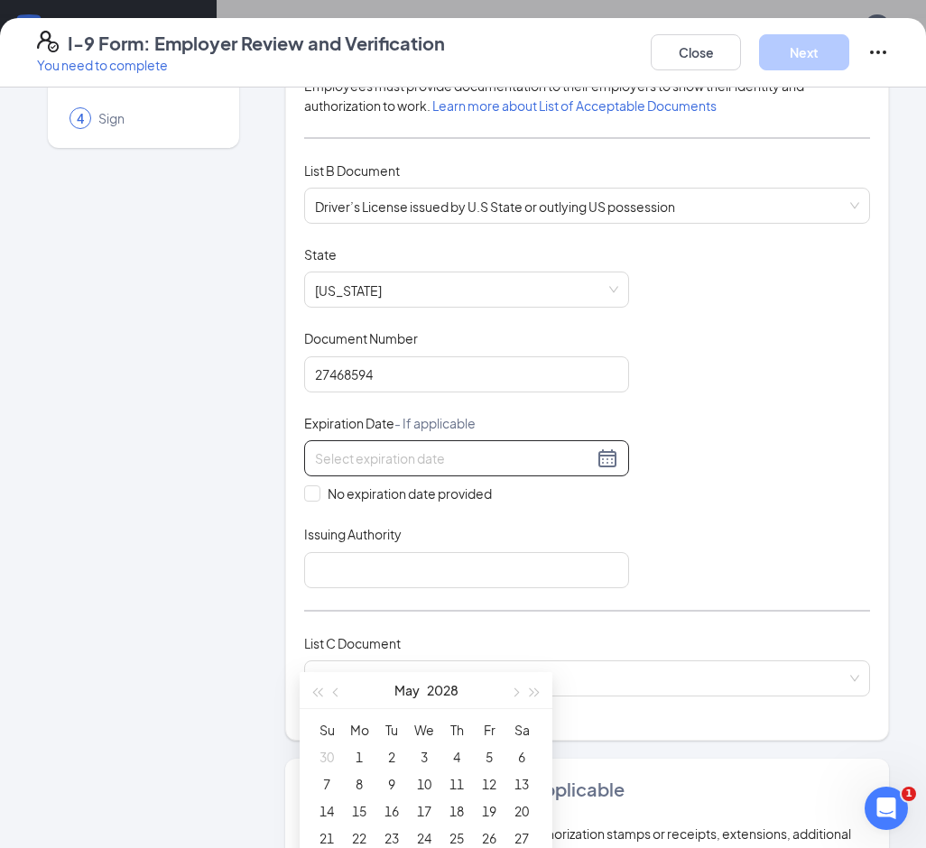
scroll to position [271, 0]
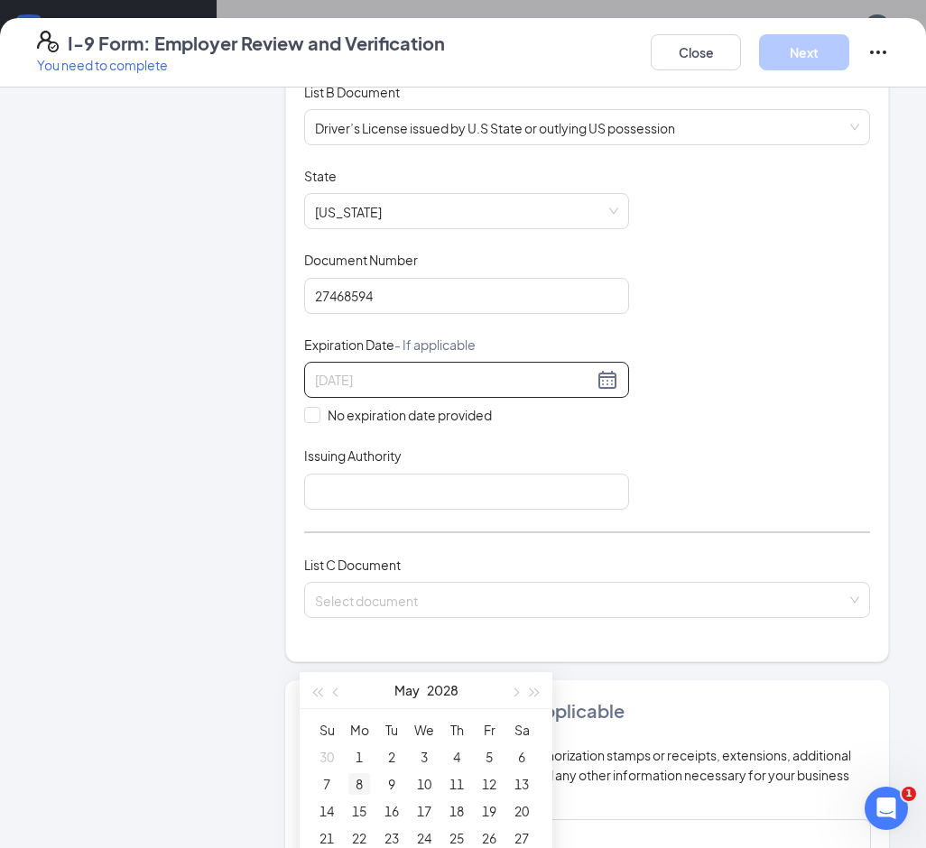
type input "[DATE]"
click at [365, 782] on div "8" at bounding box center [359, 784] width 22 height 22
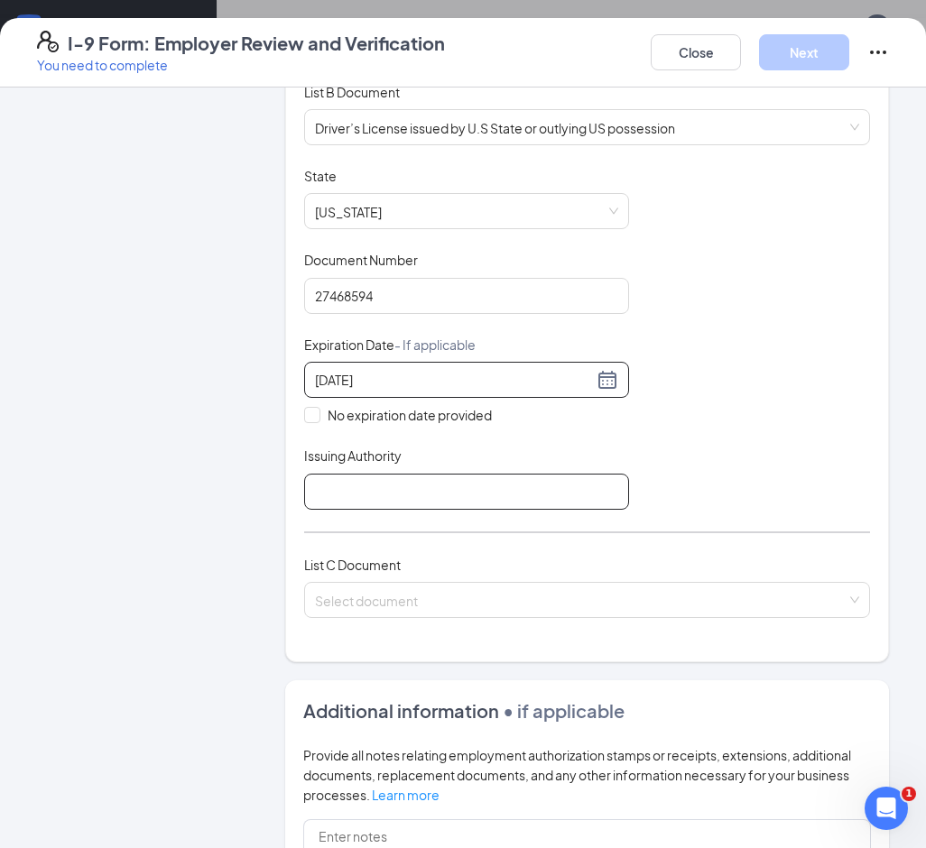
click at [388, 485] on input "Issuing Authority" at bounding box center [466, 492] width 325 height 36
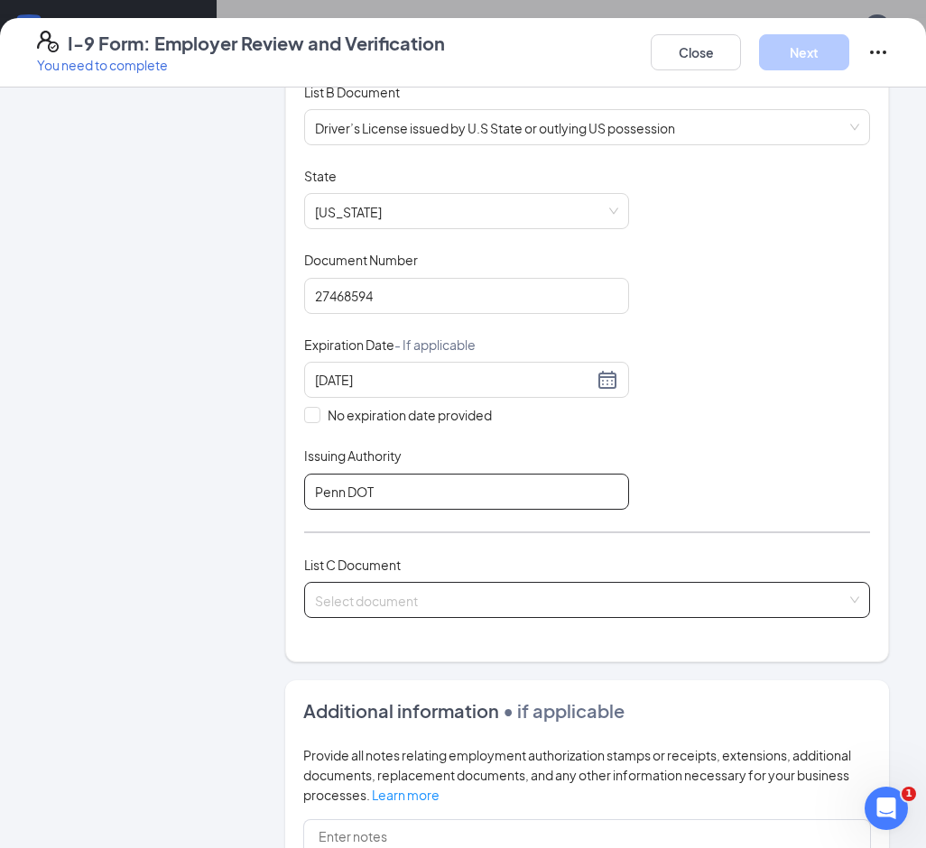
type input "Penn DOT"
click at [672, 601] on input "search" at bounding box center [580, 596] width 531 height 27
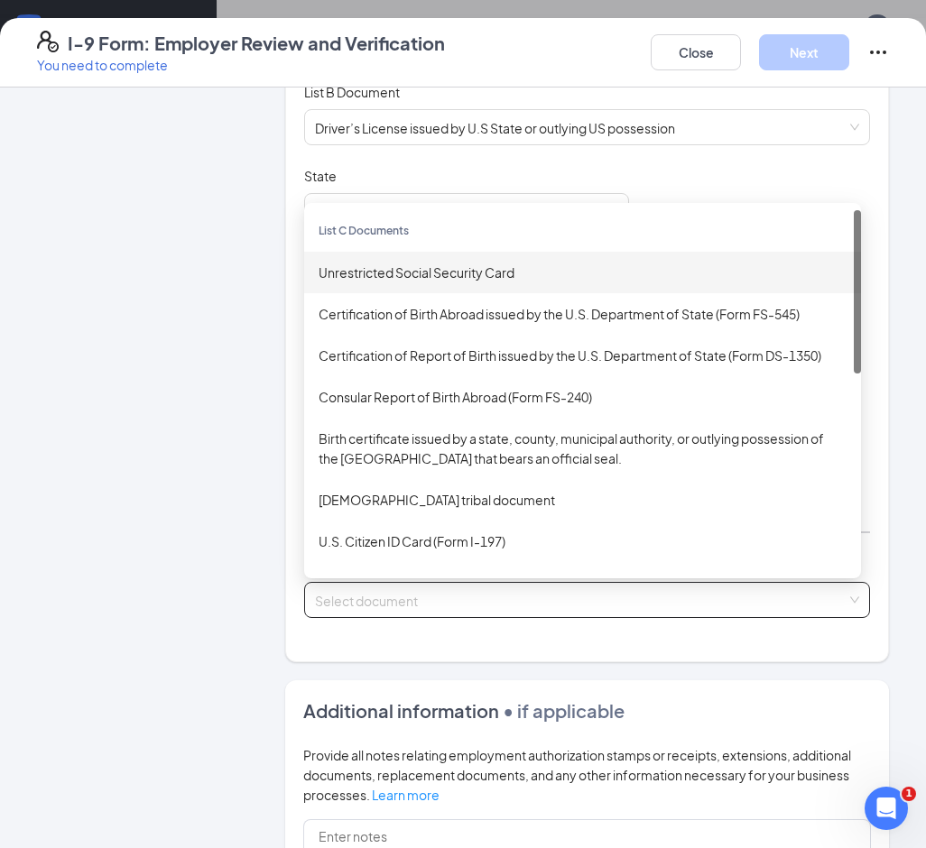
click at [351, 274] on div "Unrestricted Social Security Card" at bounding box center [582, 273] width 528 height 20
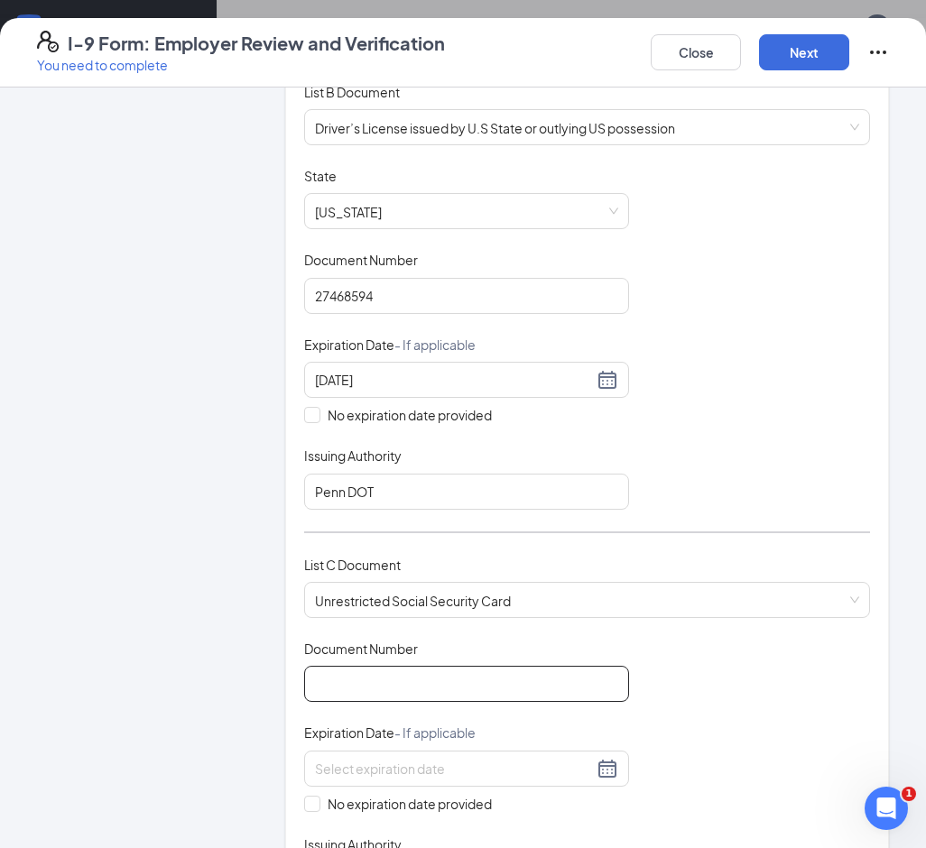
click at [307, 686] on input "Document Number" at bounding box center [466, 684] width 325 height 36
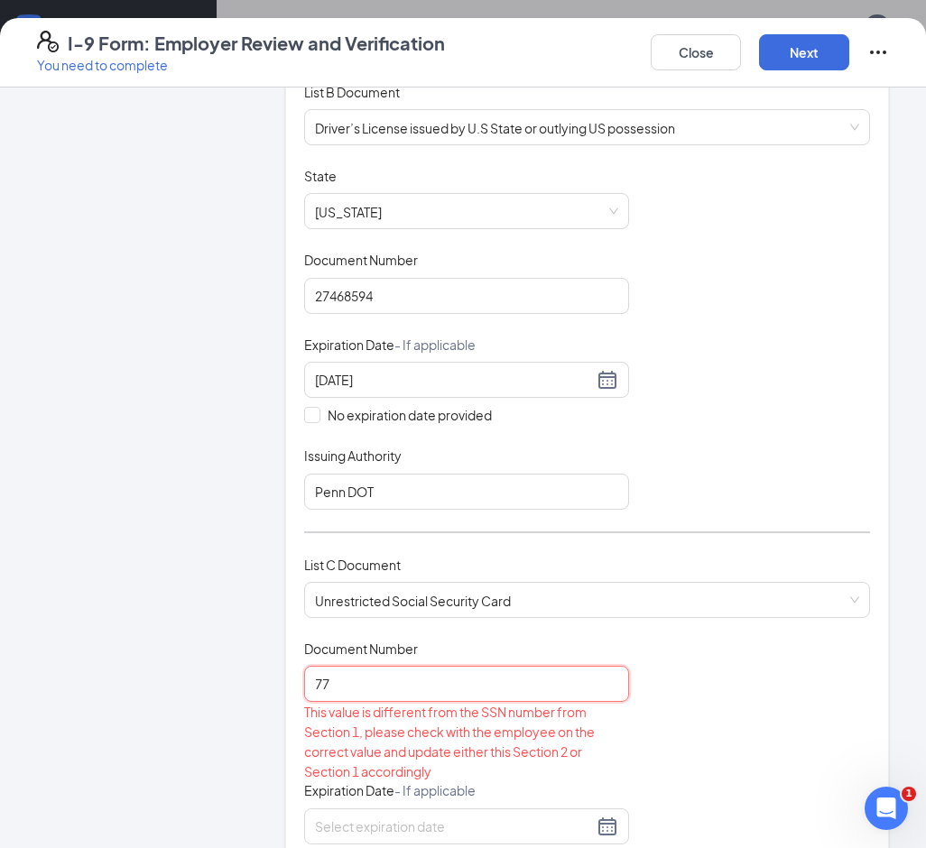
type input "7"
click at [355, 679] on input "177-68-9985" at bounding box center [466, 684] width 325 height 36
click at [336, 687] on input "177-689985" at bounding box center [466, 684] width 325 height 36
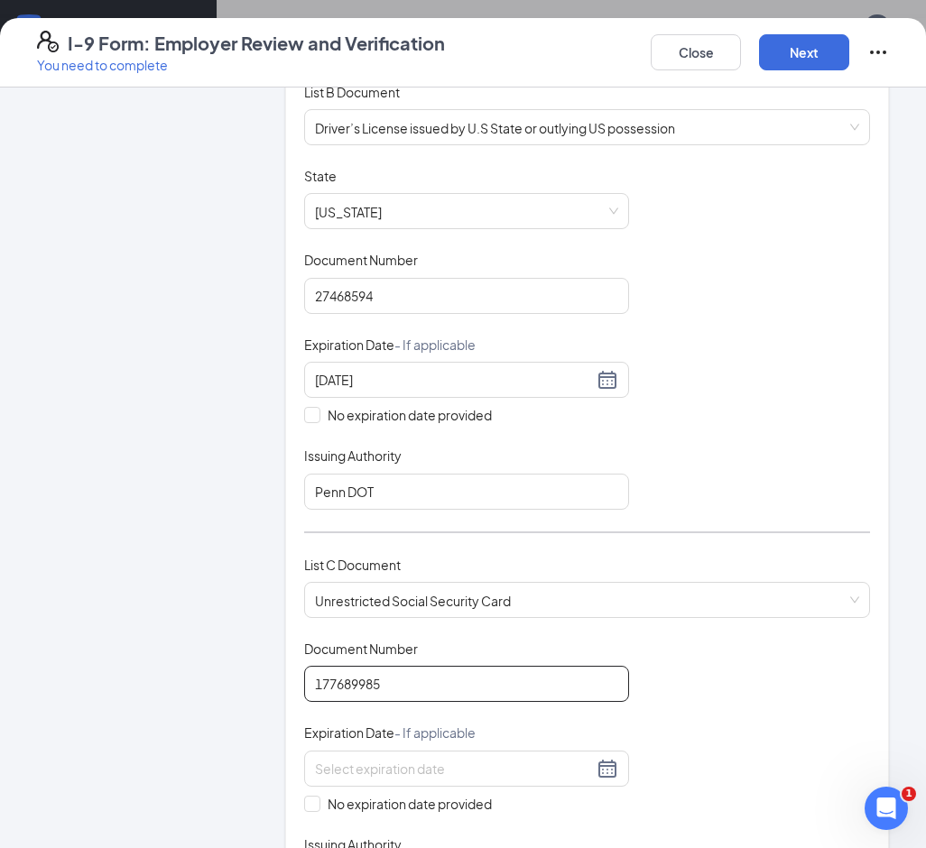
type input "177689985"
click at [208, 641] on div "Employer Information 2 Document Information 3 Review 4 Sign" at bounding box center [143, 648] width 213 height 1626
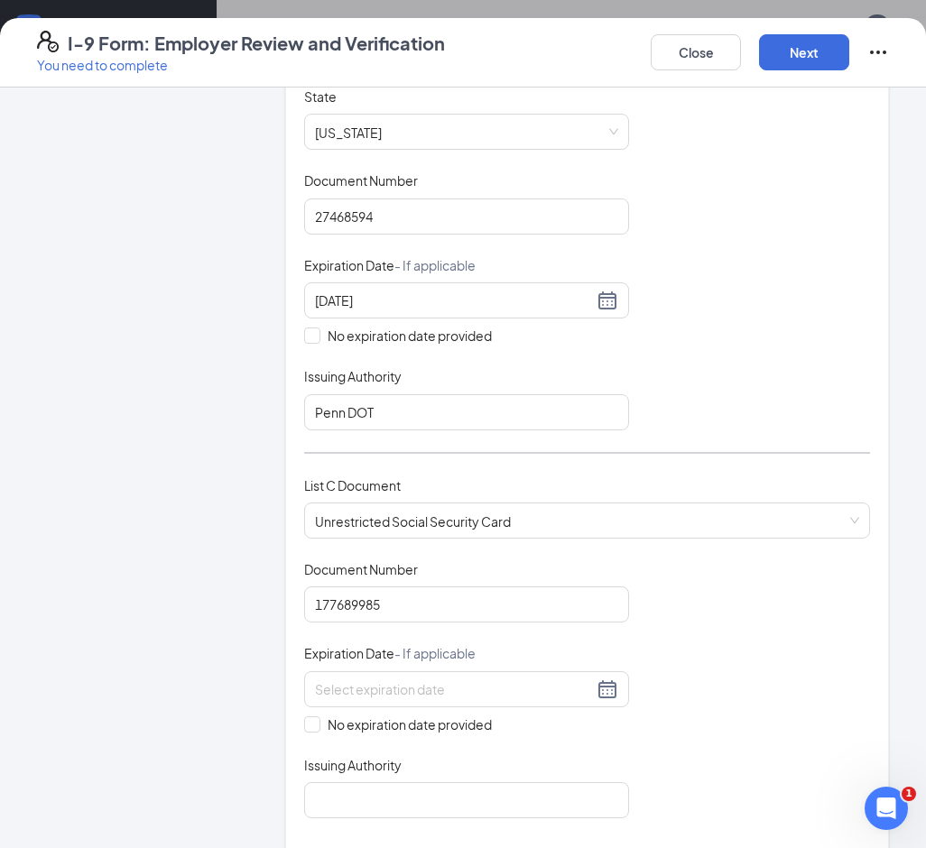
scroll to position [541, 0]
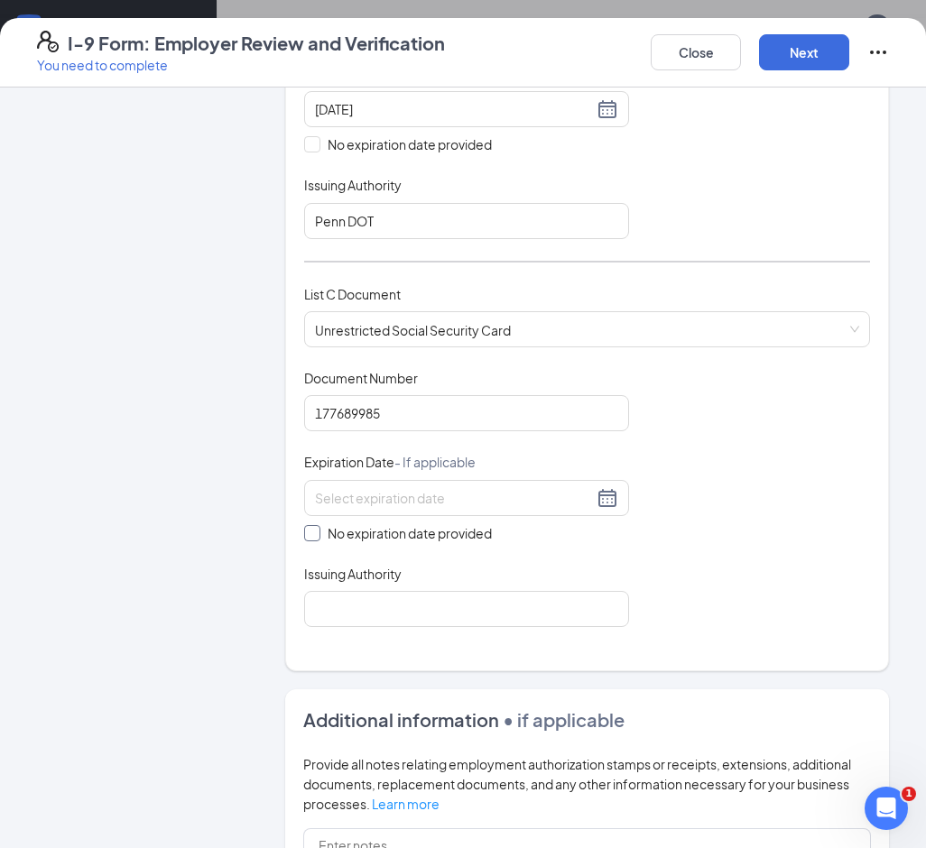
click at [306, 535] on input "No expiration date provided" at bounding box center [310, 531] width 13 height 13
checkbox input "true"
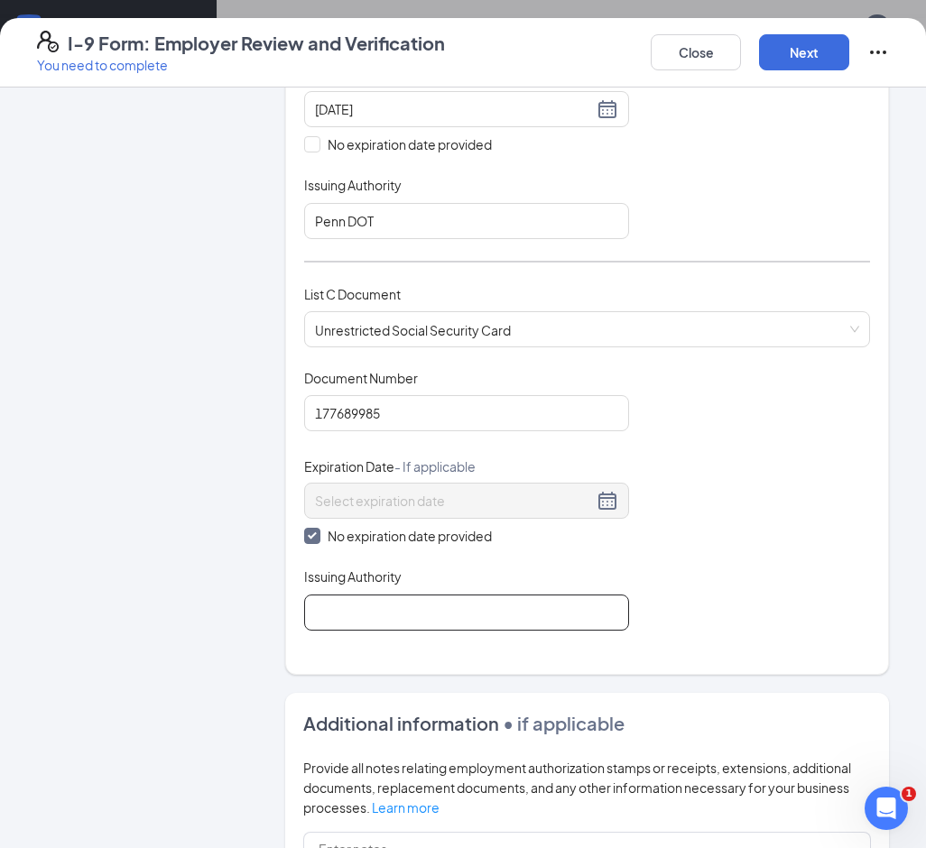
click at [334, 621] on input "Issuing Authority" at bounding box center [466, 613] width 325 height 36
type input "Social Security Administration"
click at [685, 586] on div "Document Title Unrestricted Social Security Card Document Number 177689985 Expi…" at bounding box center [587, 500] width 566 height 262
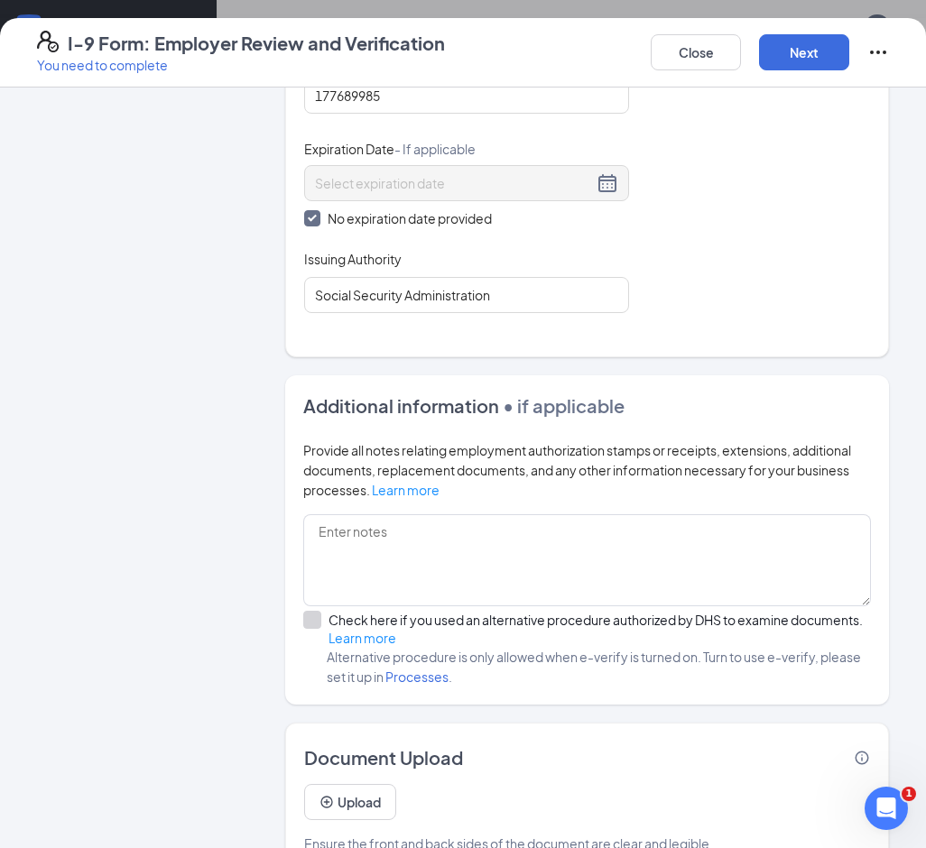
scroll to position [905, 0]
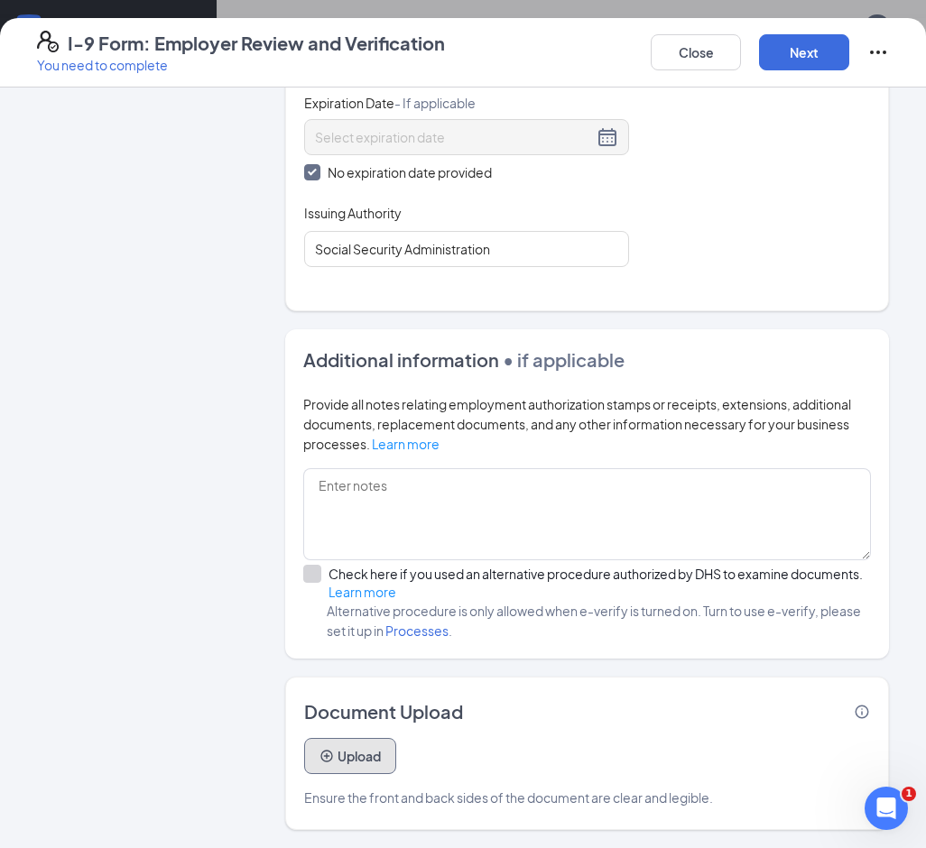
click at [311, 758] on button "Upload" at bounding box center [350, 756] width 92 height 36
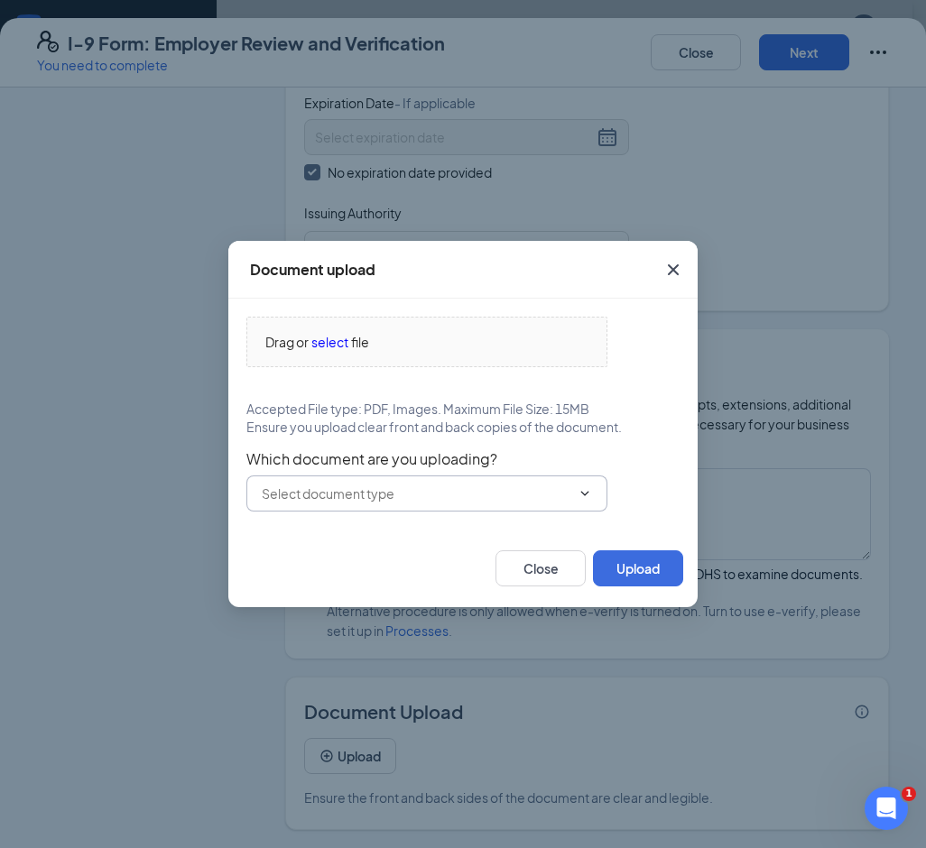
click at [549, 487] on input "text" at bounding box center [416, 494] width 309 height 20
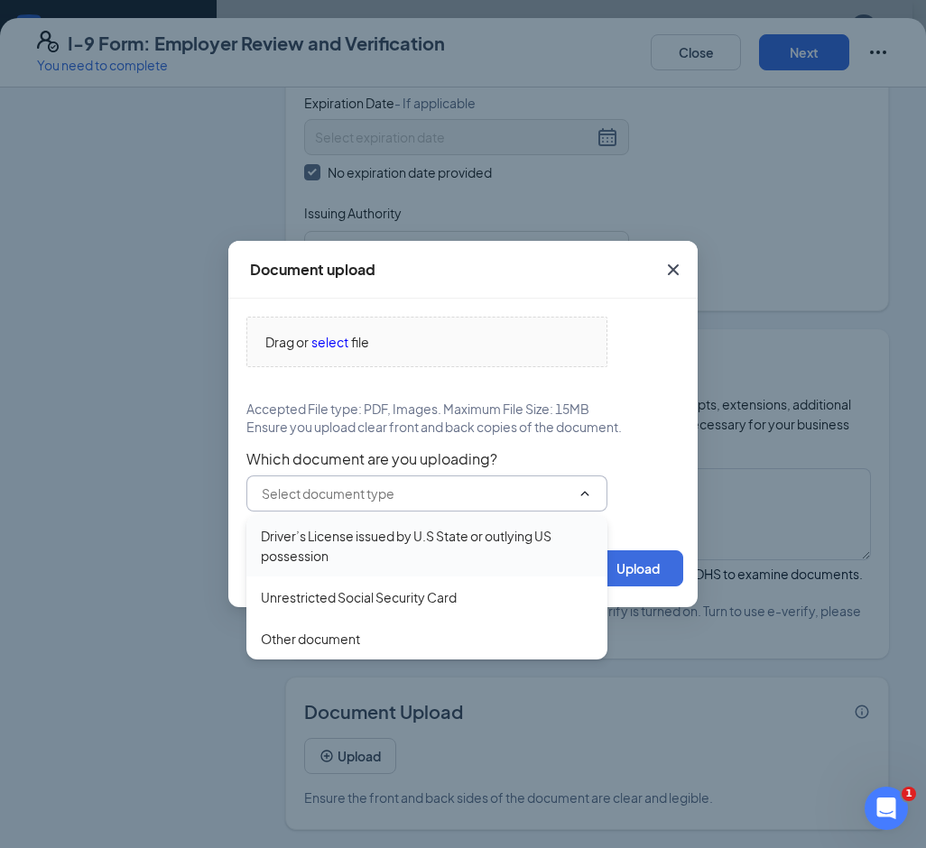
click at [396, 539] on div "Driver’s License issued by U.S State or outlying US possession" at bounding box center [427, 546] width 332 height 40
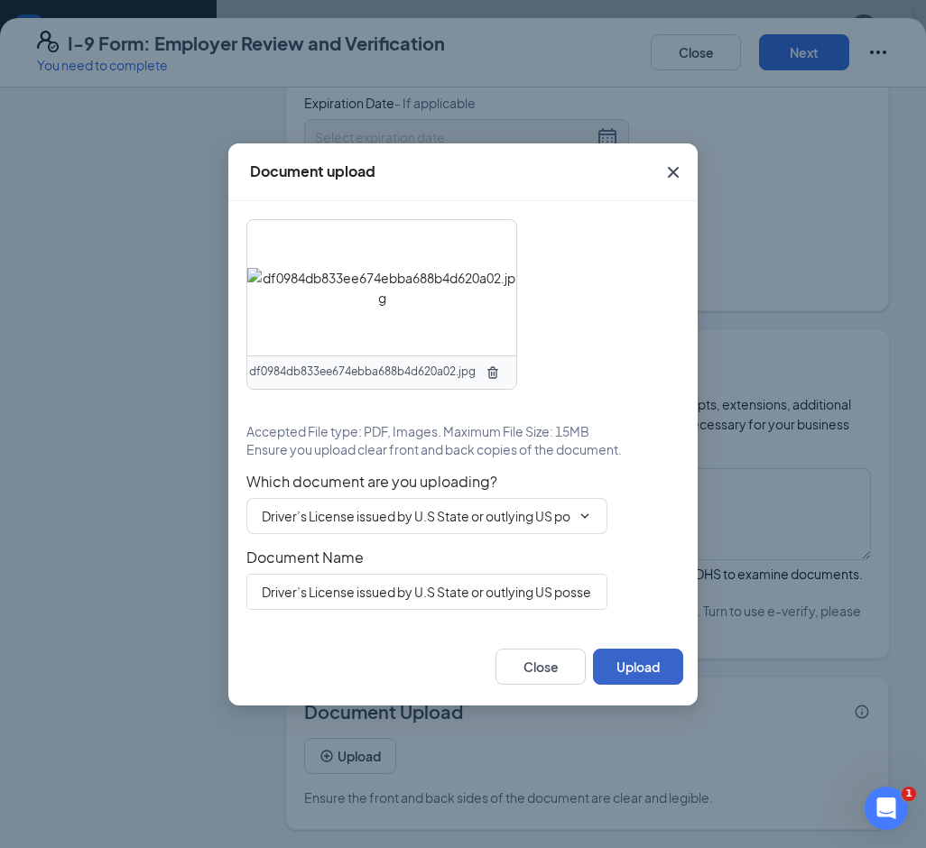
click at [635, 670] on button "Upload" at bounding box center [638, 667] width 90 height 36
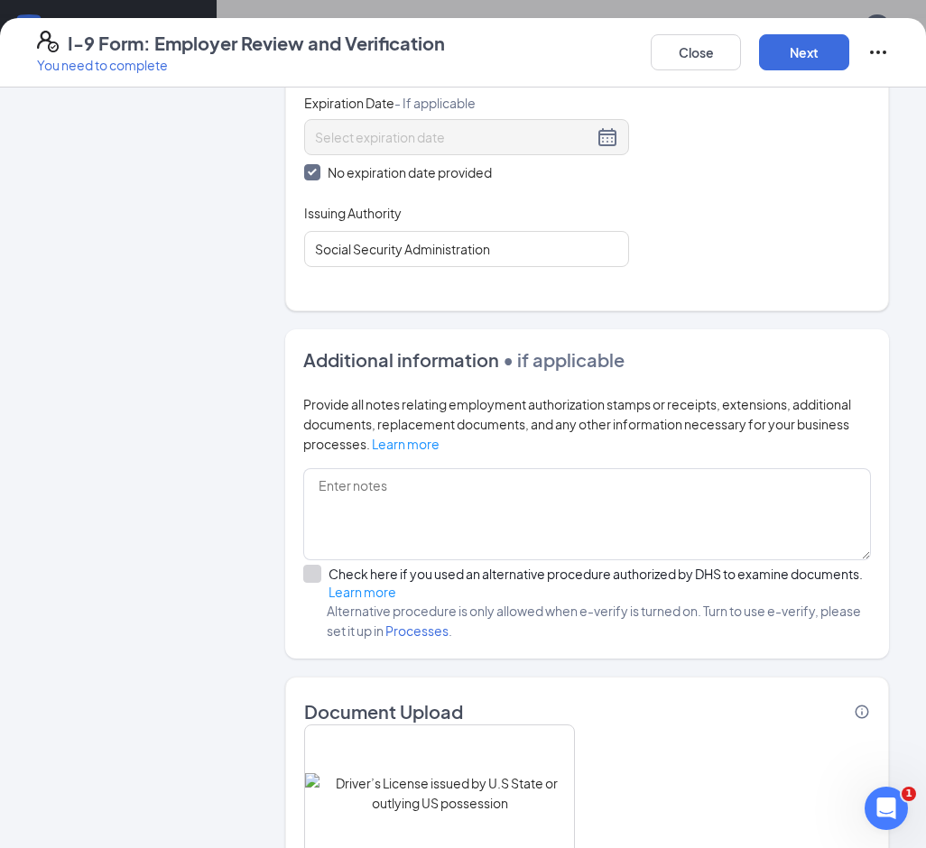
scroll to position [1075, 0]
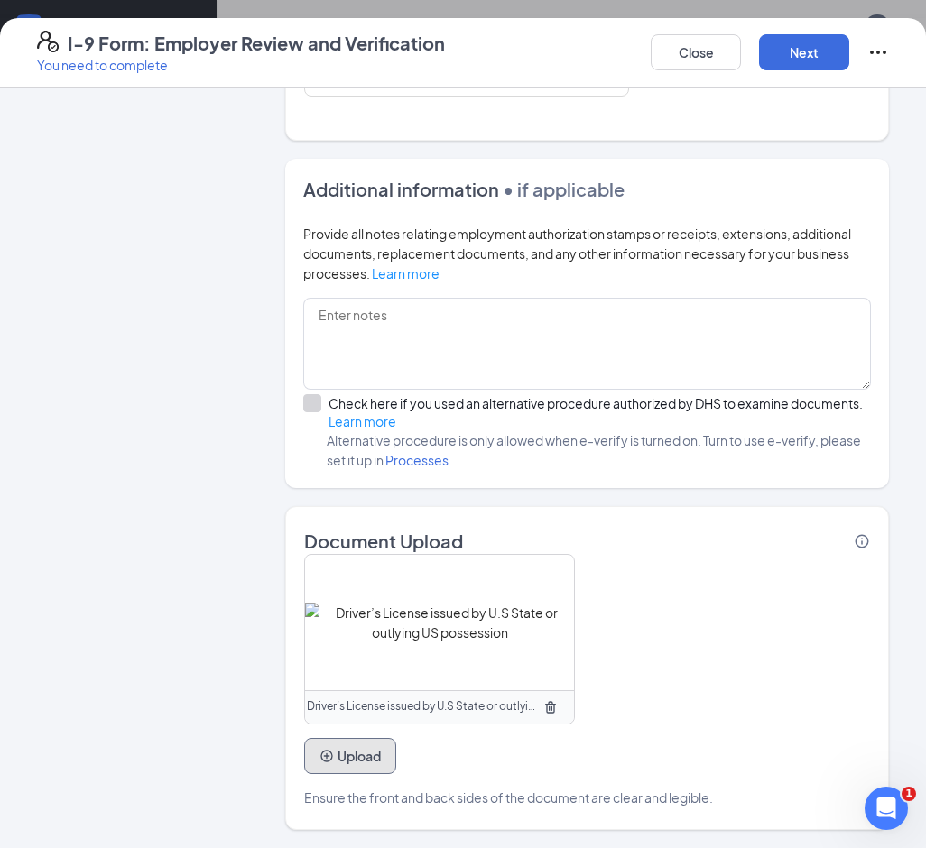
click at [335, 764] on button "Upload" at bounding box center [350, 756] width 92 height 36
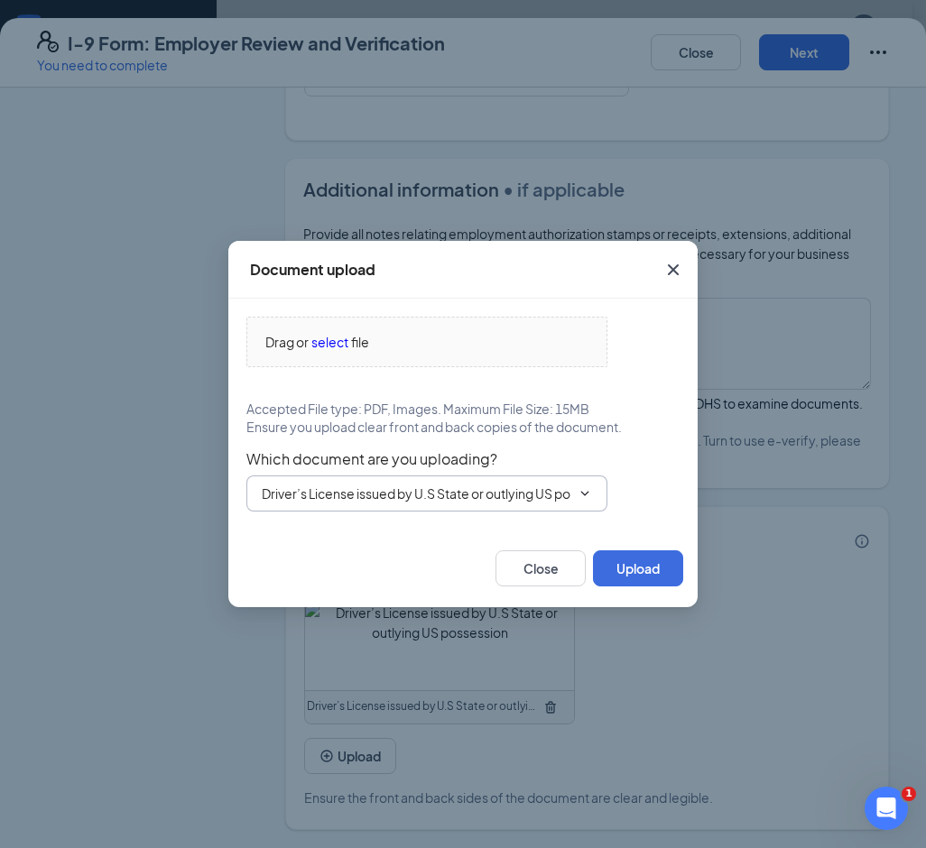
click at [401, 499] on input "Driver’s License issued by U.S State or outlying US possession" at bounding box center [416, 494] width 309 height 20
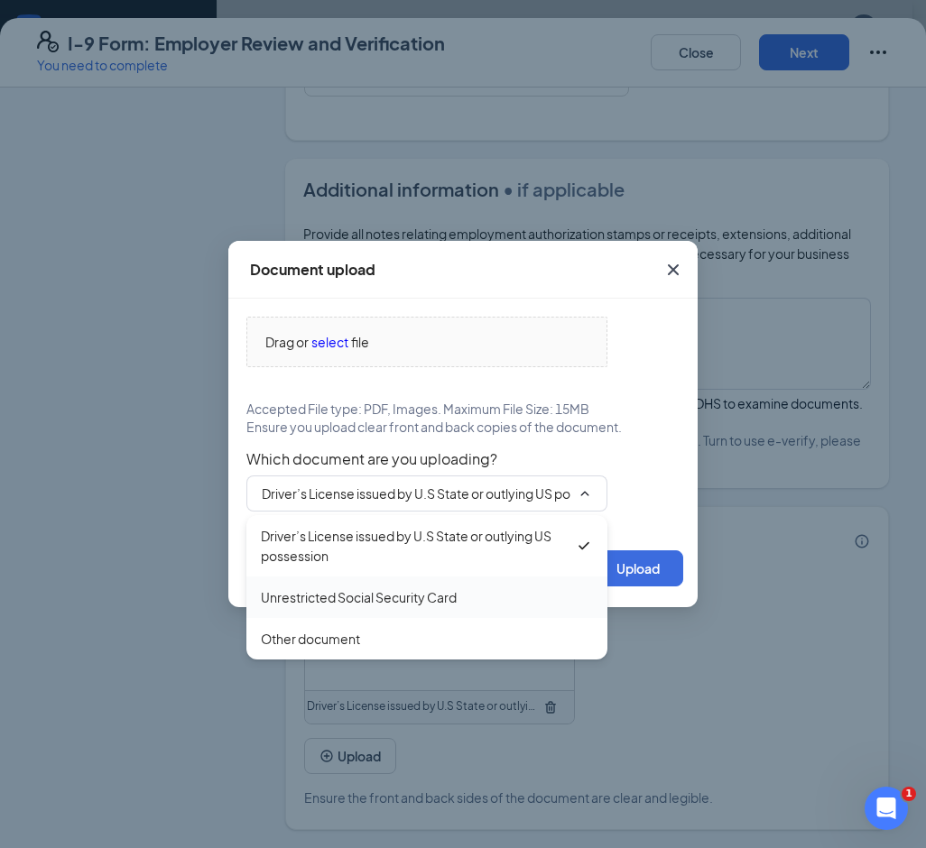
click at [340, 600] on div "Unrestricted Social Security Card" at bounding box center [359, 597] width 196 height 20
type input "Unrestricted Social Security Card"
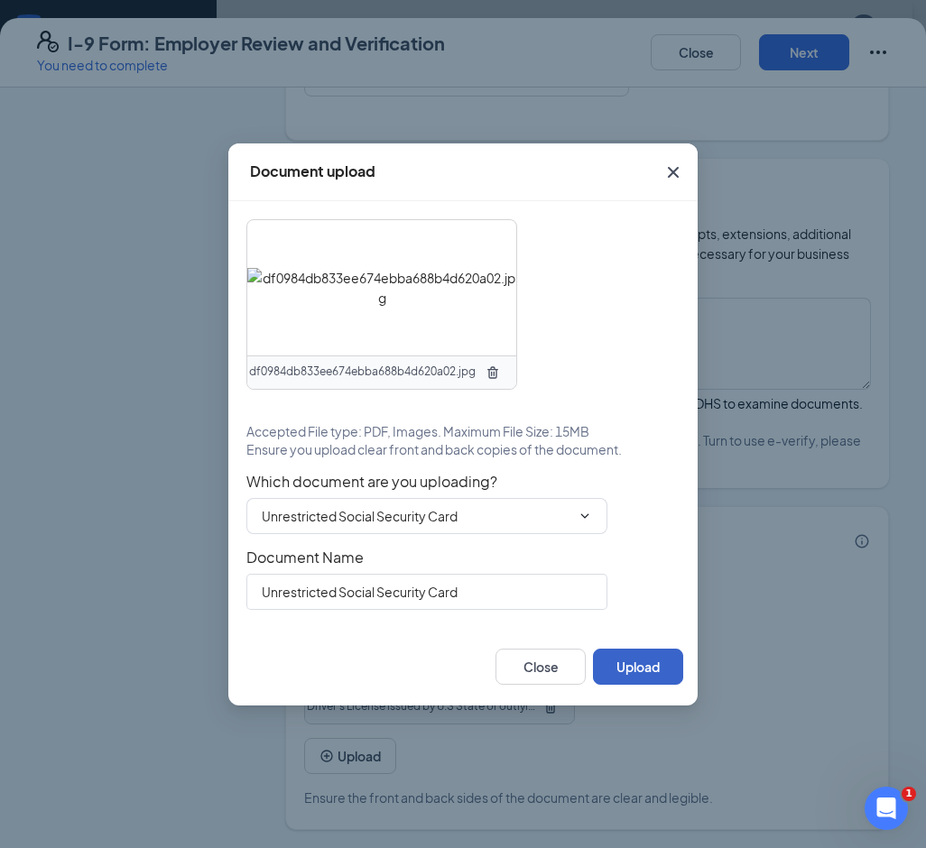
click at [641, 672] on button "Upload" at bounding box center [638, 667] width 90 height 36
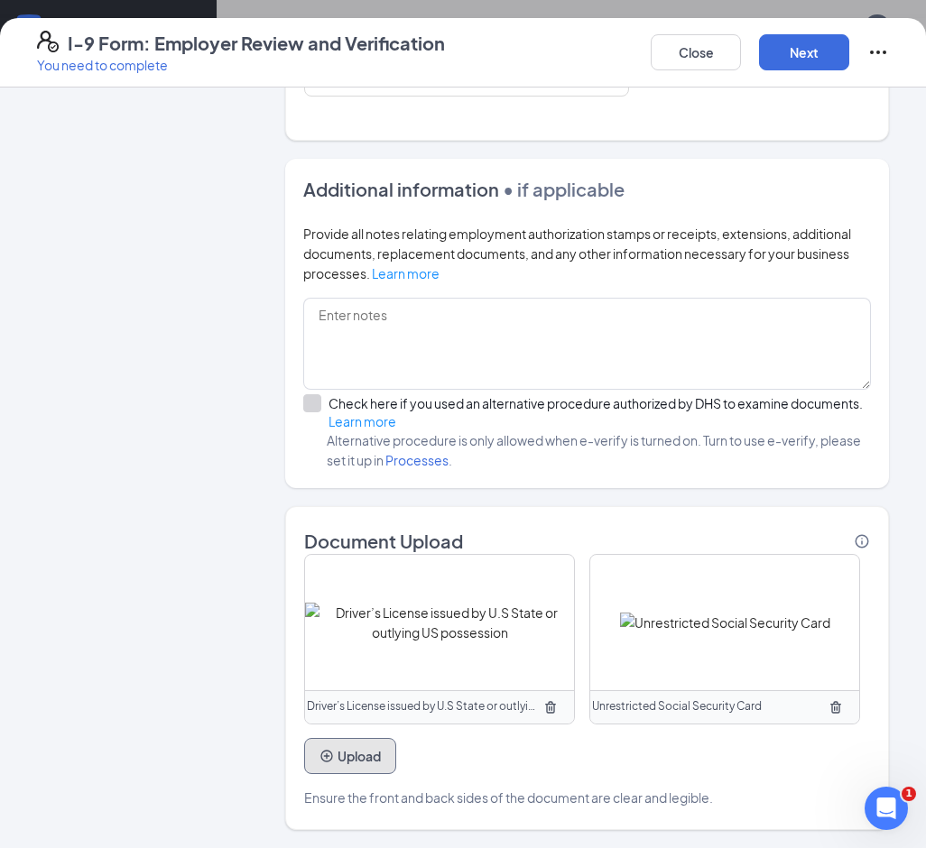
scroll to position [1083, 0]
click at [782, 40] on button "Next" at bounding box center [804, 52] width 90 height 36
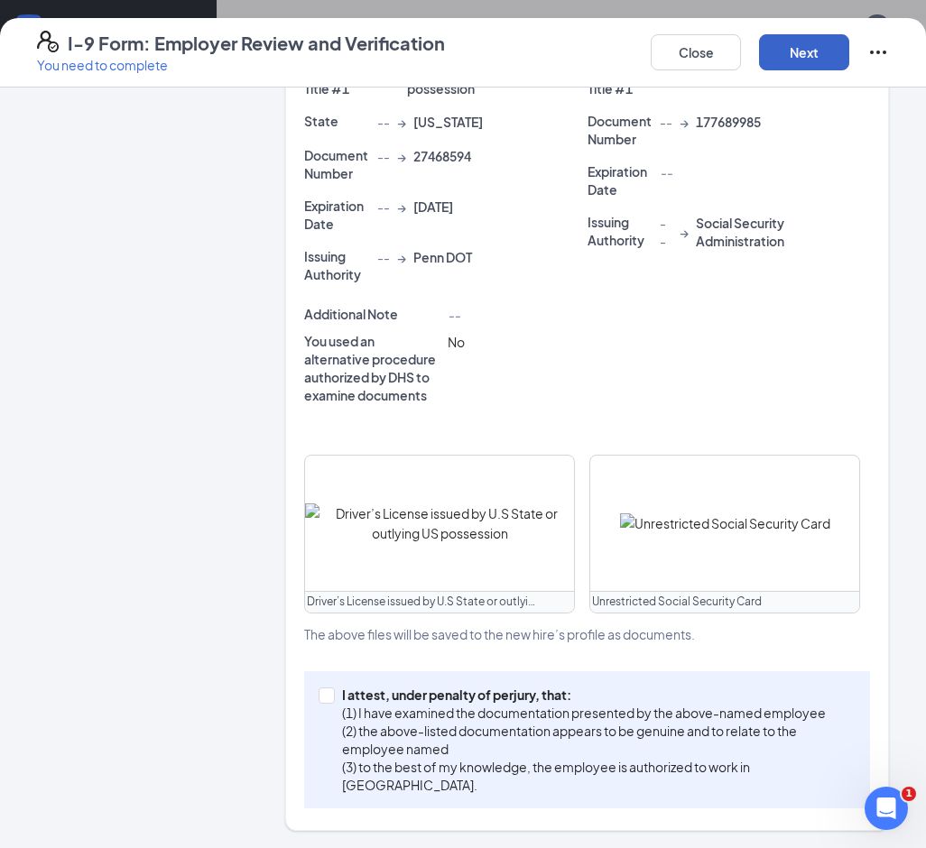
scroll to position [451, 0]
click at [502, 708] on p "(1) I have examined the documentation presented by the above-named employee" at bounding box center [595, 712] width 506 height 18
click at [331, 699] on input "I attest, under penalty of [PERSON_NAME], that: (1) I have examined the documen…" at bounding box center [324, 693] width 13 height 13
checkbox input "true"
click at [806, 52] on button "Next" at bounding box center [804, 52] width 90 height 36
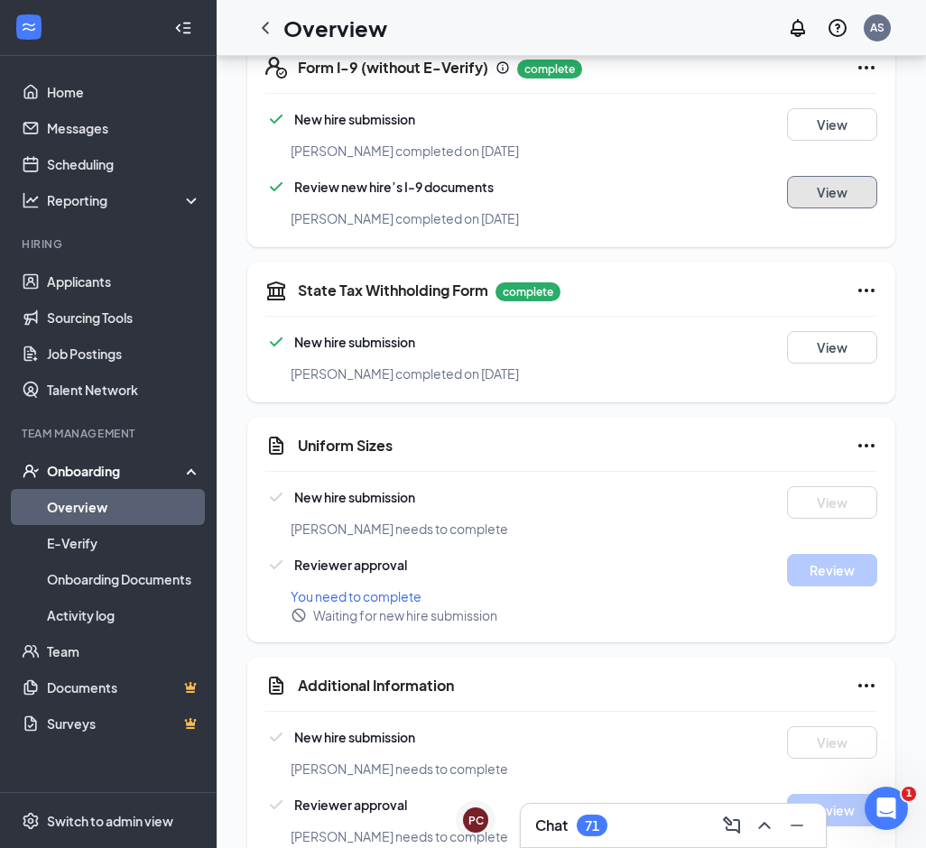
scroll to position [815, 0]
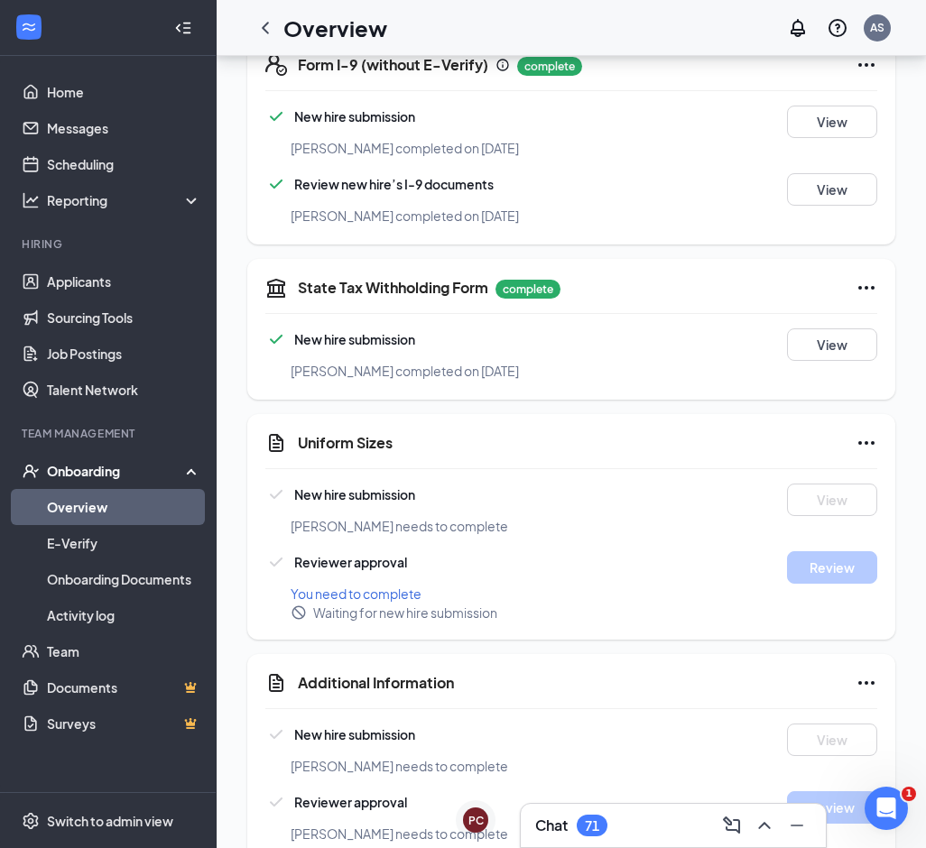
click at [816, 361] on div "[PERSON_NAME] completed on [DATE]" at bounding box center [596, 371] width 612 height 20
click at [825, 328] on button "View" at bounding box center [832, 344] width 90 height 32
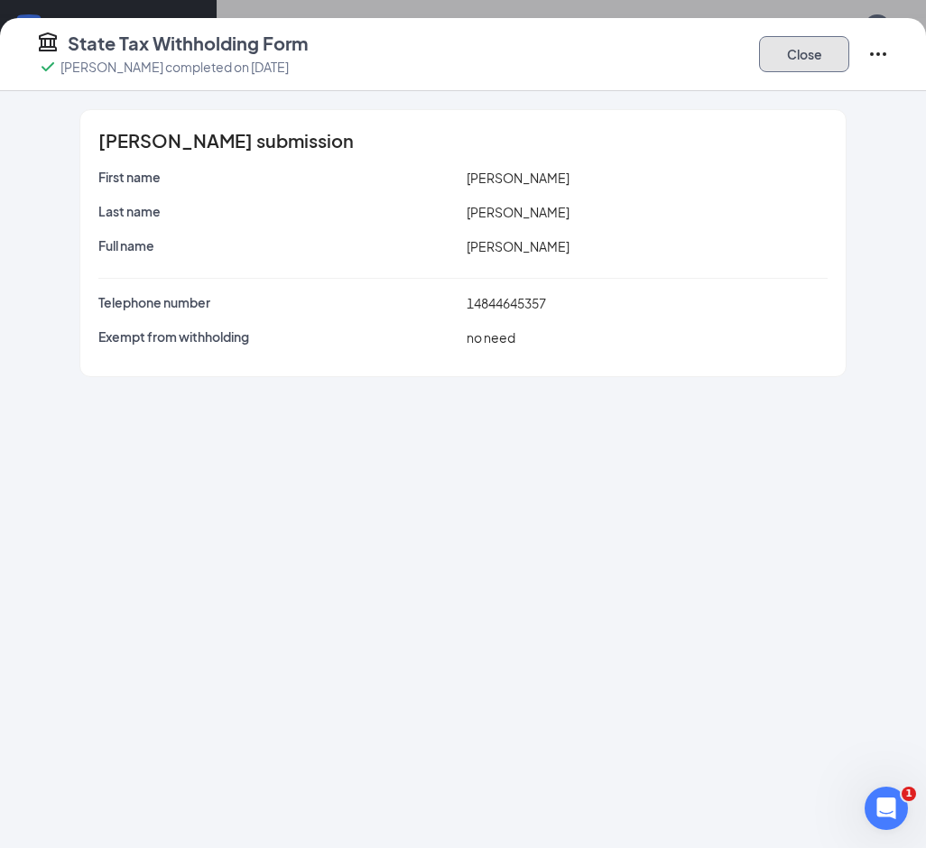
click at [816, 51] on button "Close" at bounding box center [804, 54] width 90 height 36
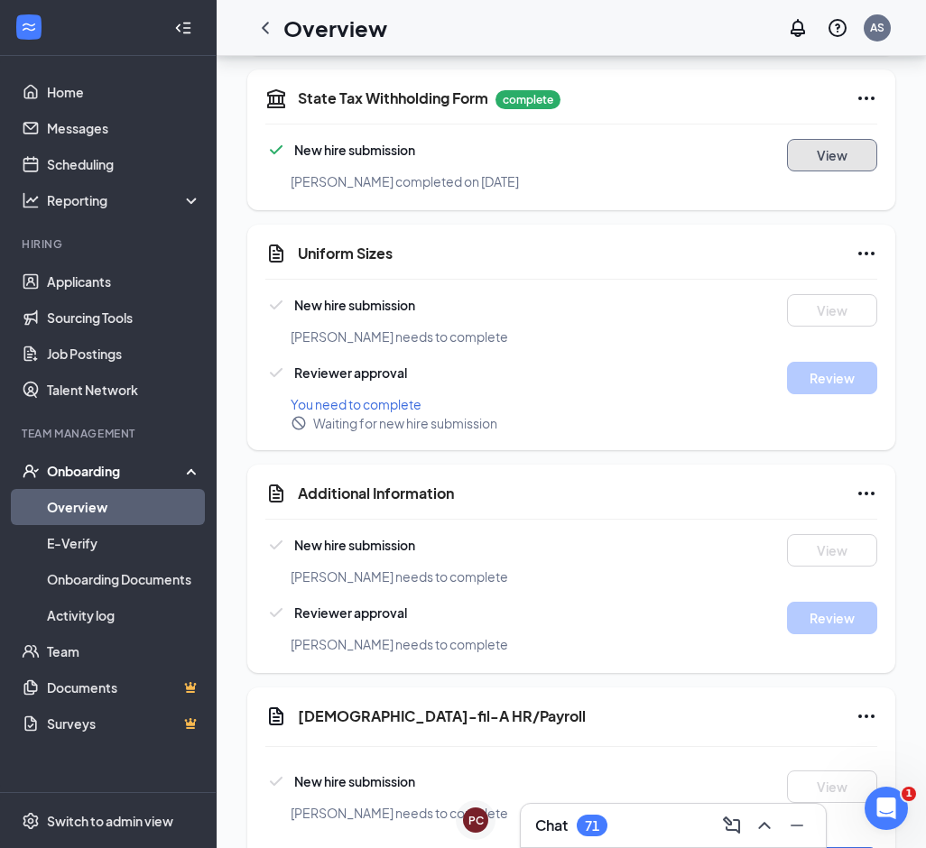
scroll to position [971, 0]
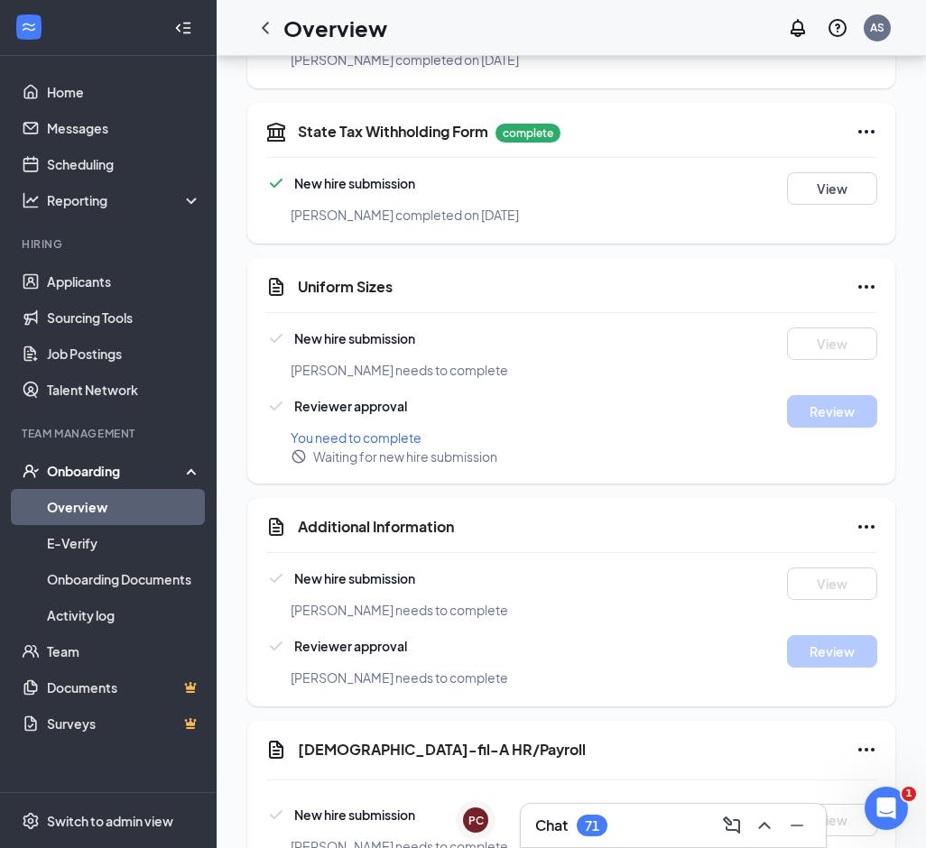
click at [620, 811] on div "Chat 71" at bounding box center [673, 825] width 276 height 29
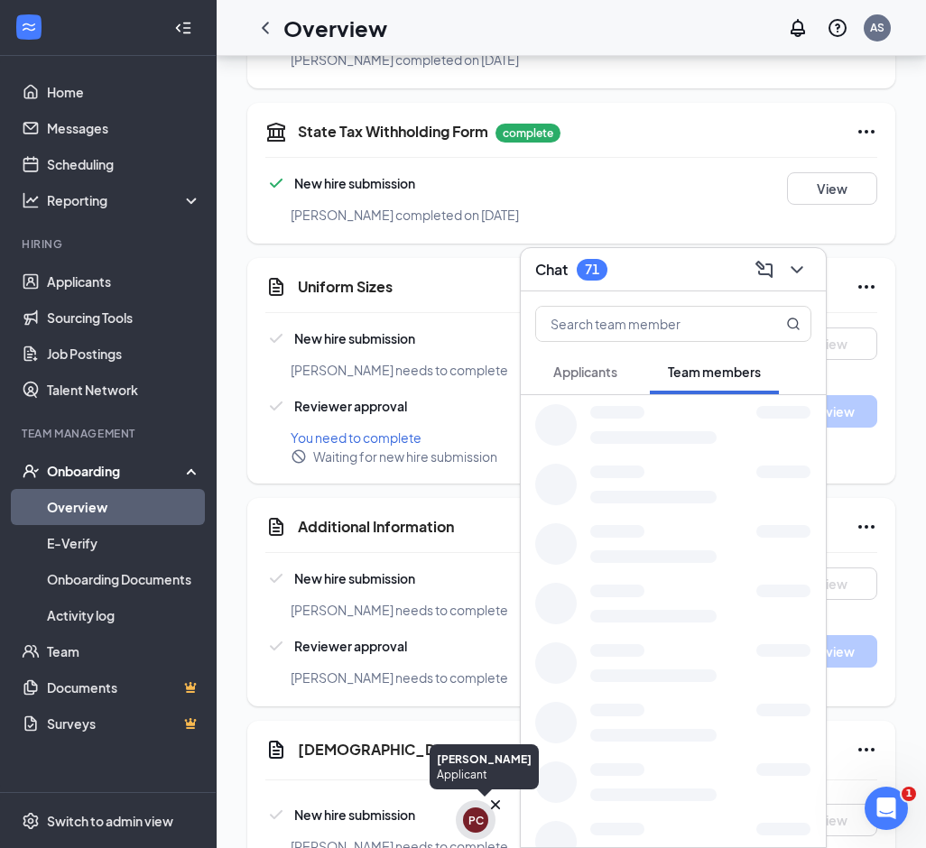
click at [470, 816] on div "PC" at bounding box center [475, 820] width 15 height 15
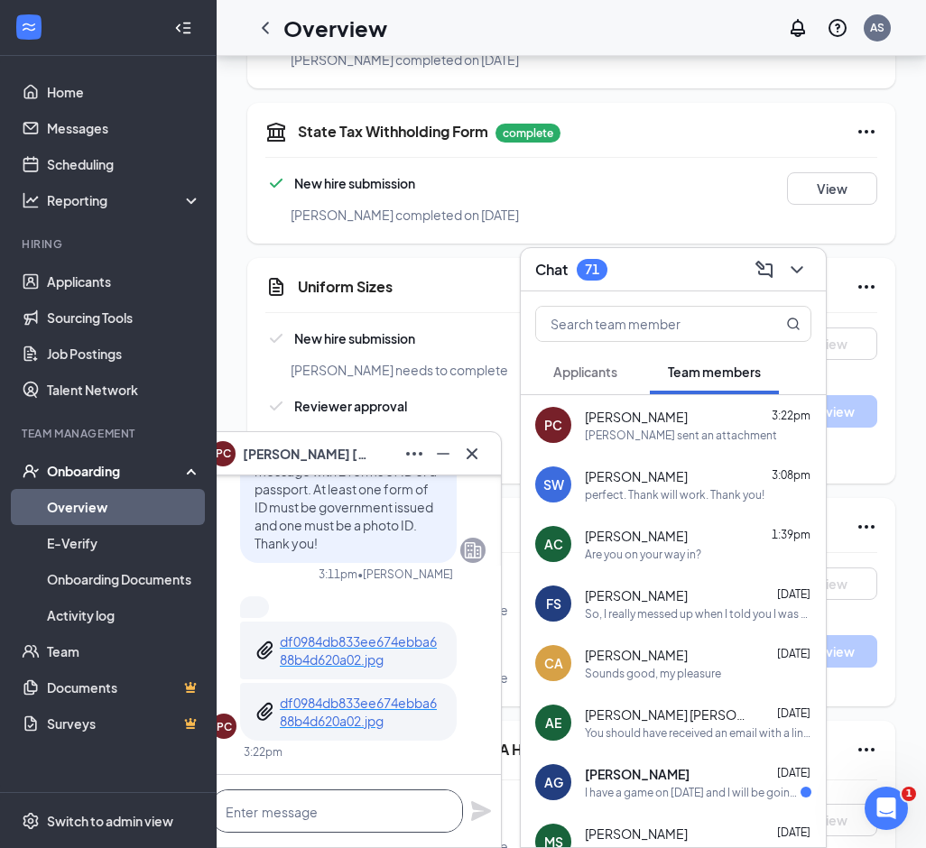
click at [378, 807] on textarea at bounding box center [336, 810] width 253 height 43
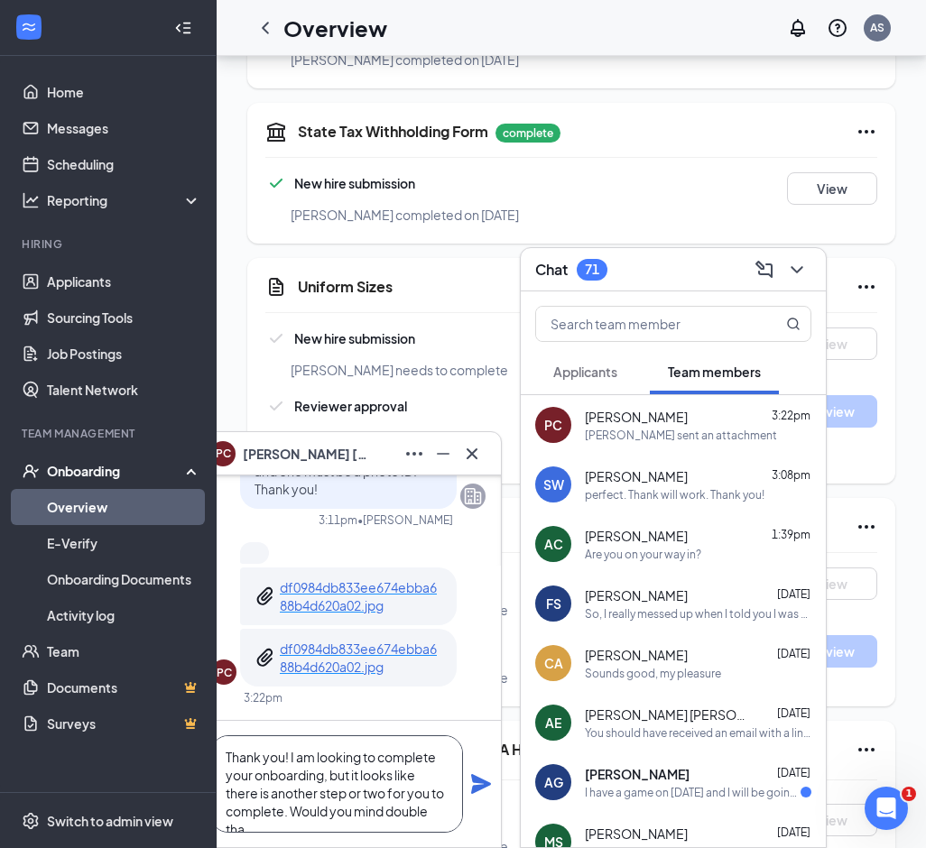
scroll to position [19, 0]
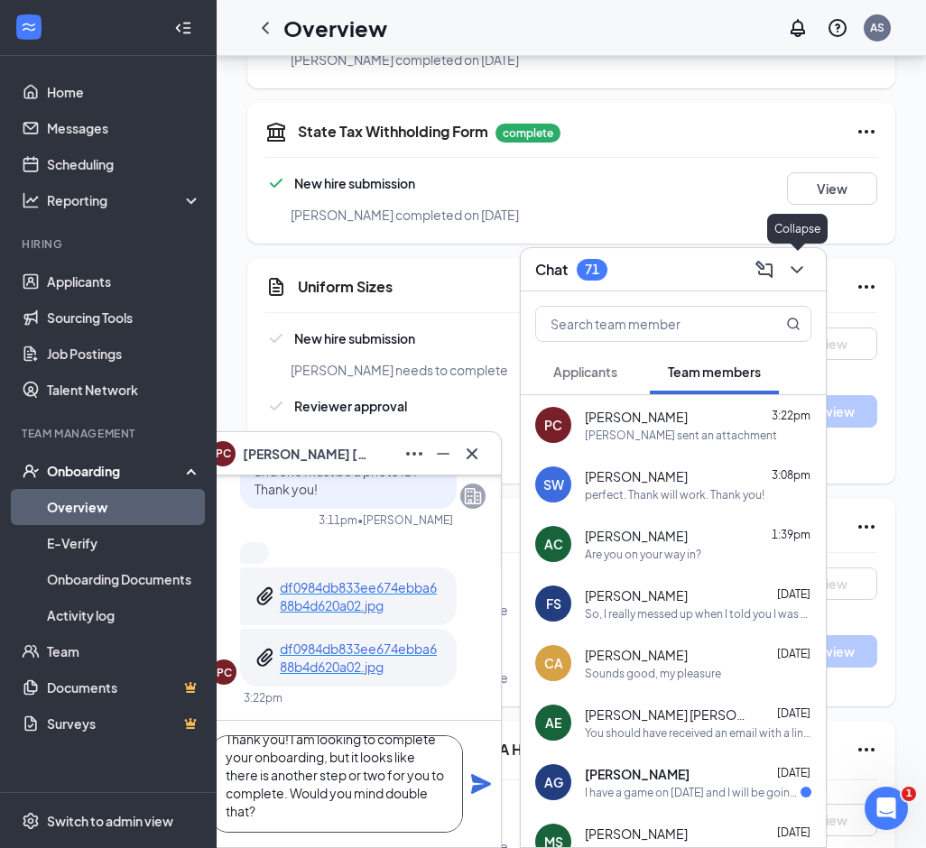
type textarea "Thank you! I am looking to complete your onboarding, but it looks like there is…"
click at [794, 269] on icon "ChevronDown" at bounding box center [796, 269] width 12 height 7
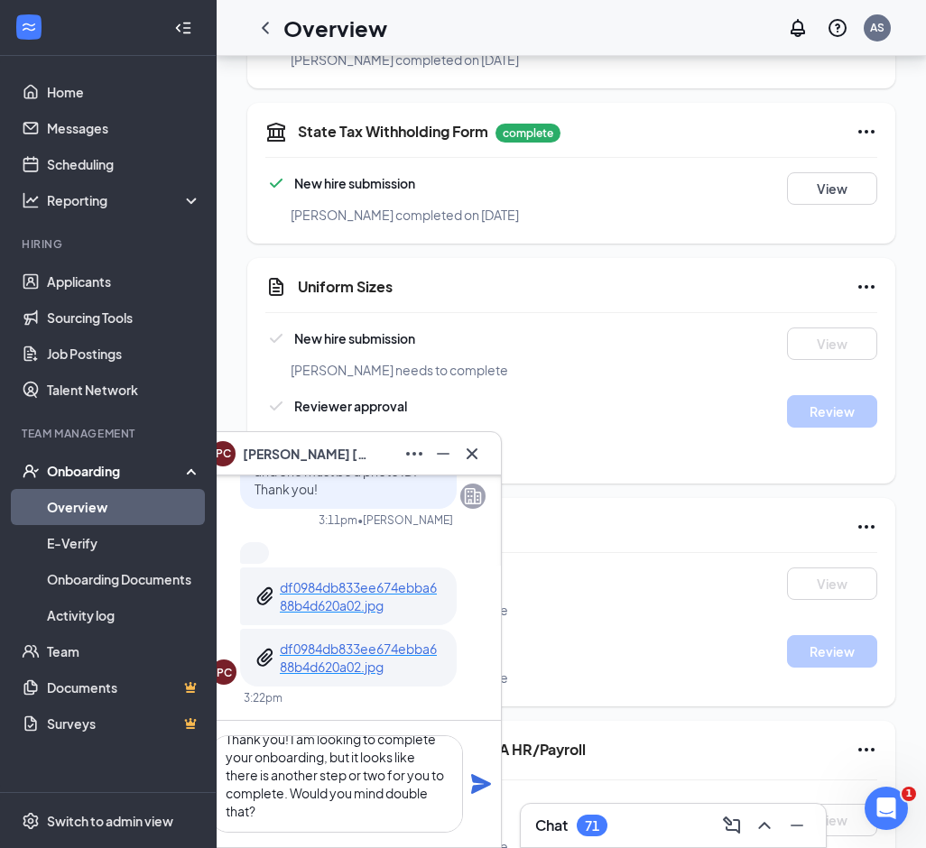
click at [486, 788] on icon "Plane" at bounding box center [481, 784] width 22 height 22
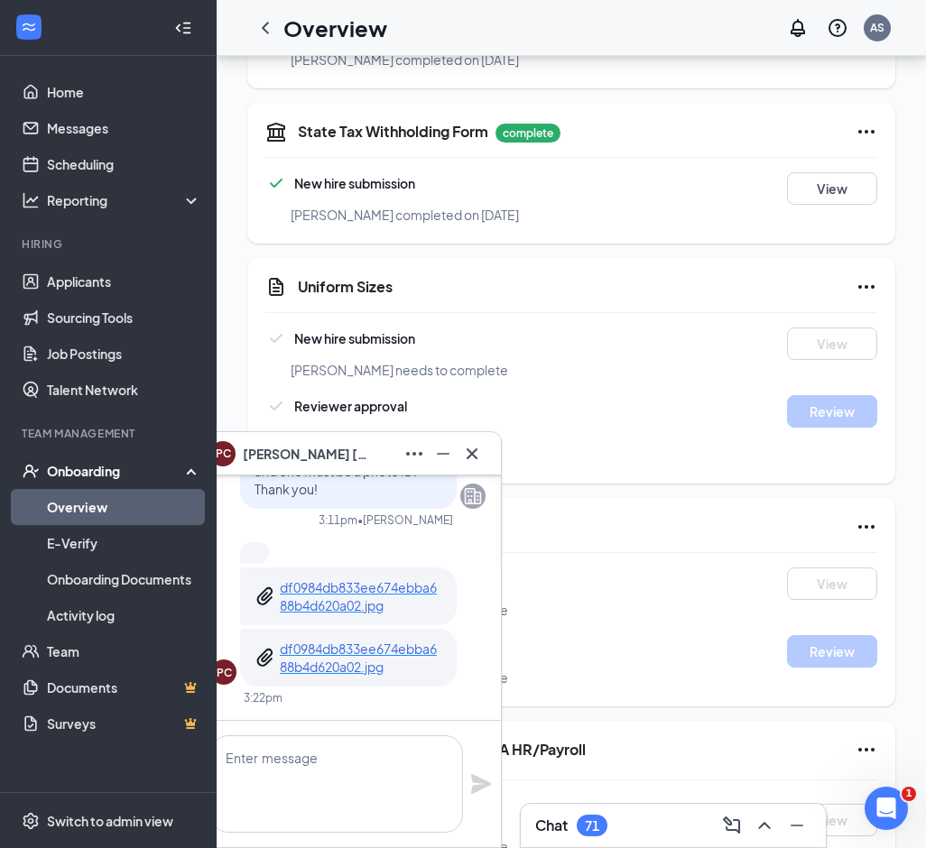
scroll to position [0, 0]
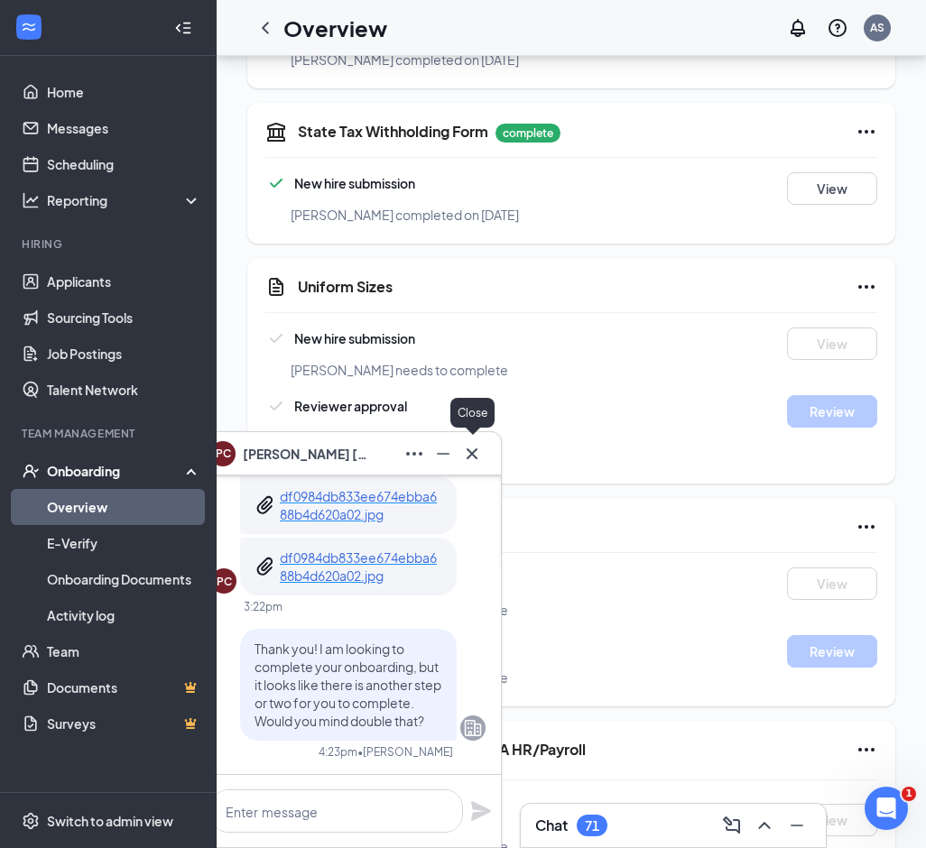
click at [473, 461] on icon "Cross" at bounding box center [472, 454] width 22 height 22
